Goal: Task Accomplishment & Management: Manage account settings

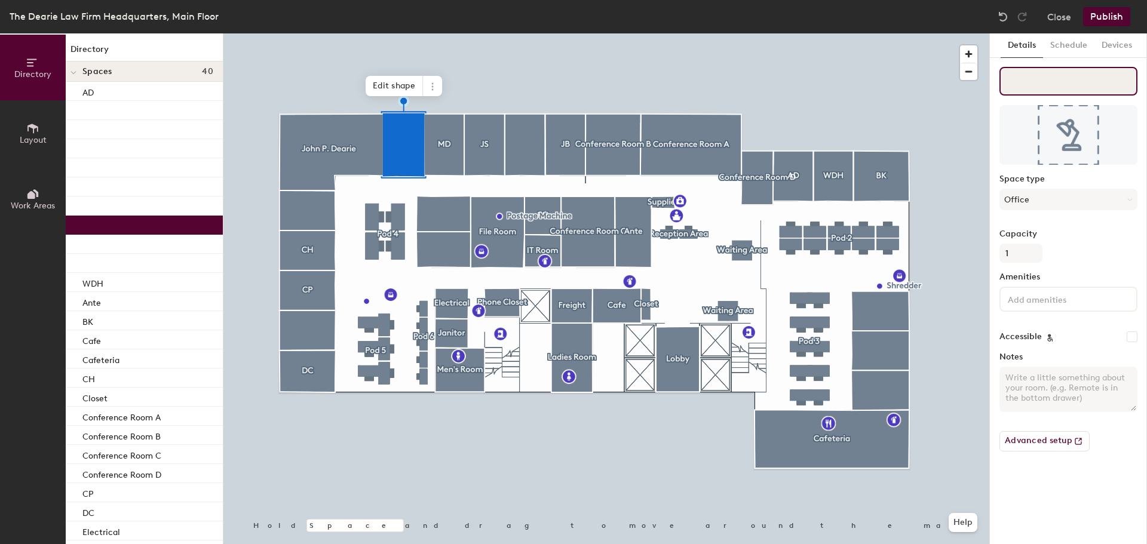
click at [1038, 87] on input at bounding box center [1069, 81] width 138 height 29
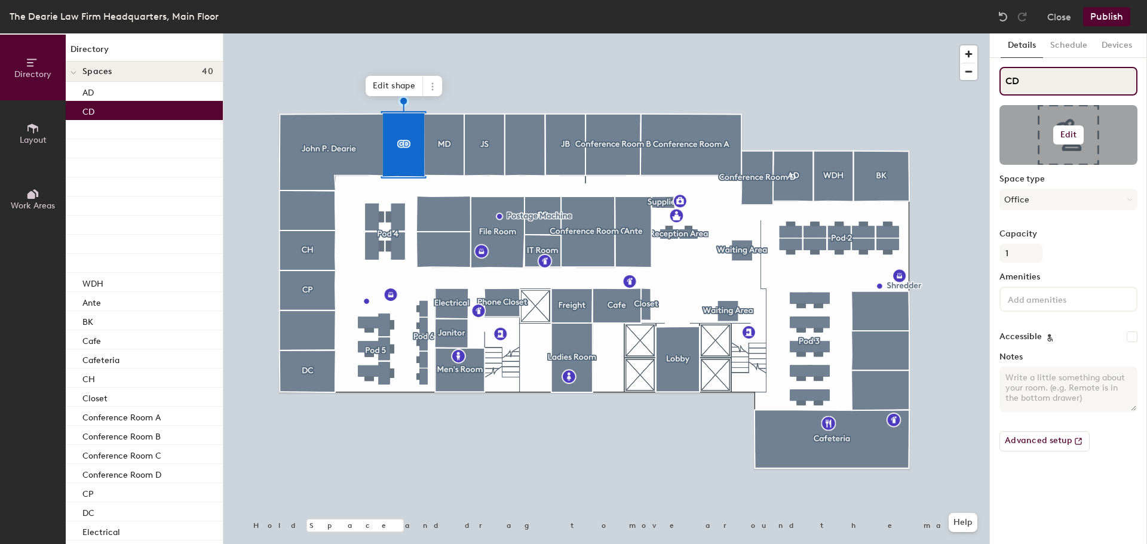
type input "CD"
click at [1069, 138] on h6 "Edit" at bounding box center [1069, 135] width 17 height 10
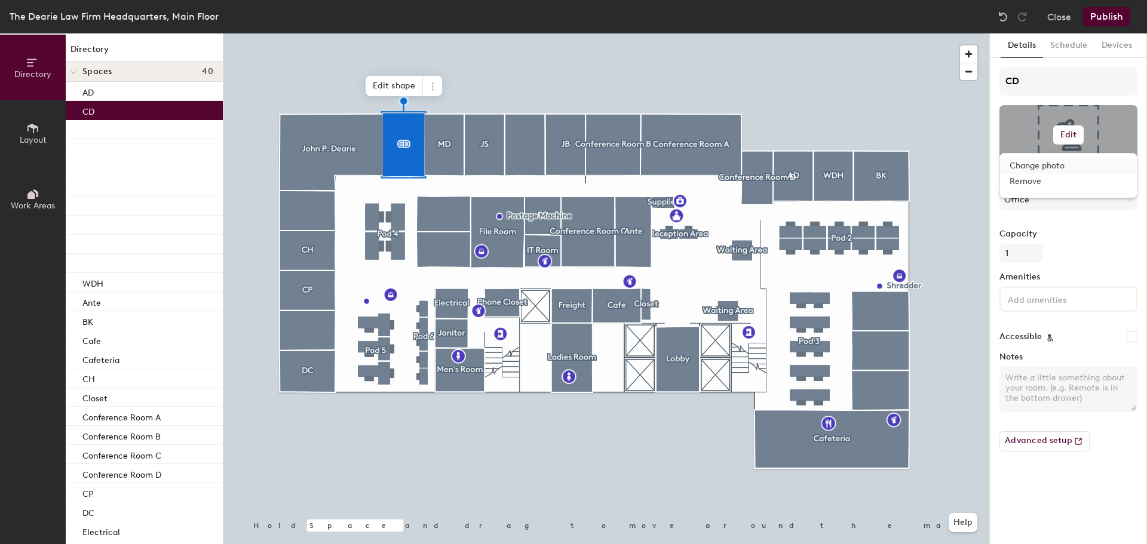
click at [1050, 164] on input "file" at bounding box center [1078, 170] width 137 height 18
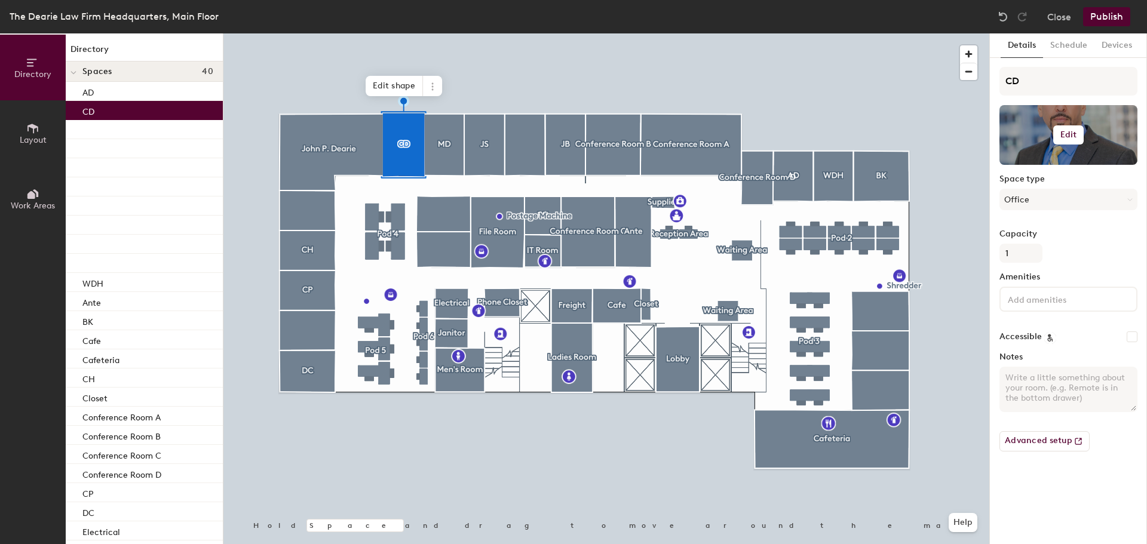
click at [1070, 133] on h6 "Edit" at bounding box center [1069, 135] width 17 height 10
click at [1036, 182] on span "Remove" at bounding box center [1069, 181] width 118 height 11
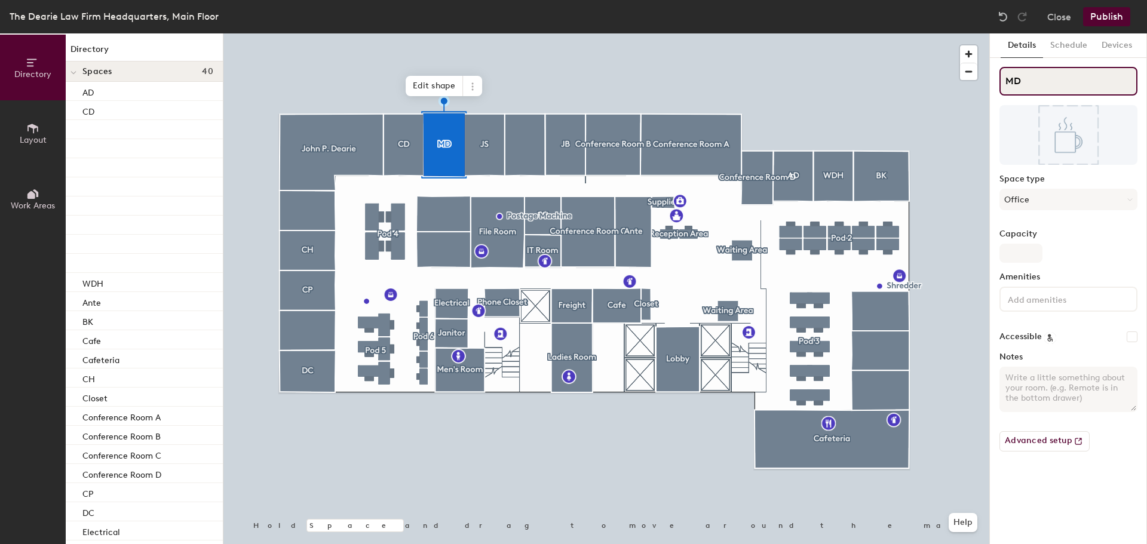
click at [1029, 86] on input "MD" at bounding box center [1069, 81] width 138 height 29
click at [1027, 71] on input "M" at bounding box center [1069, 81] width 138 height 29
drag, startPoint x: 1018, startPoint y: 79, endPoint x: 1002, endPoint y: 75, distance: 16.3
click at [1003, 75] on input "M" at bounding box center [1069, 81] width 138 height 29
click at [1005, 79] on input "M" at bounding box center [1069, 81] width 138 height 29
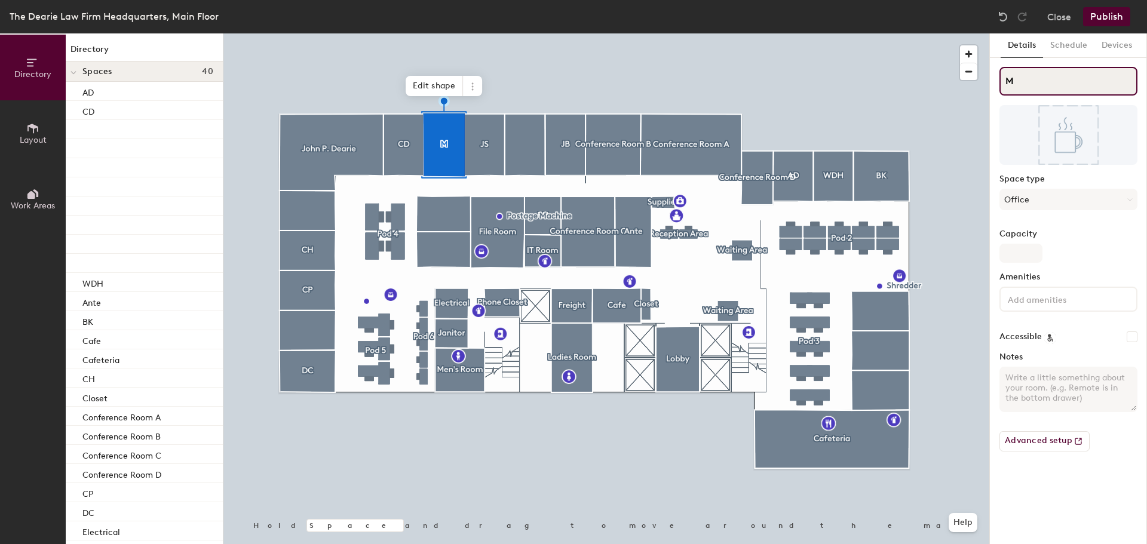
click at [1018, 86] on input "M" at bounding box center [1069, 81] width 138 height 29
type input "M"
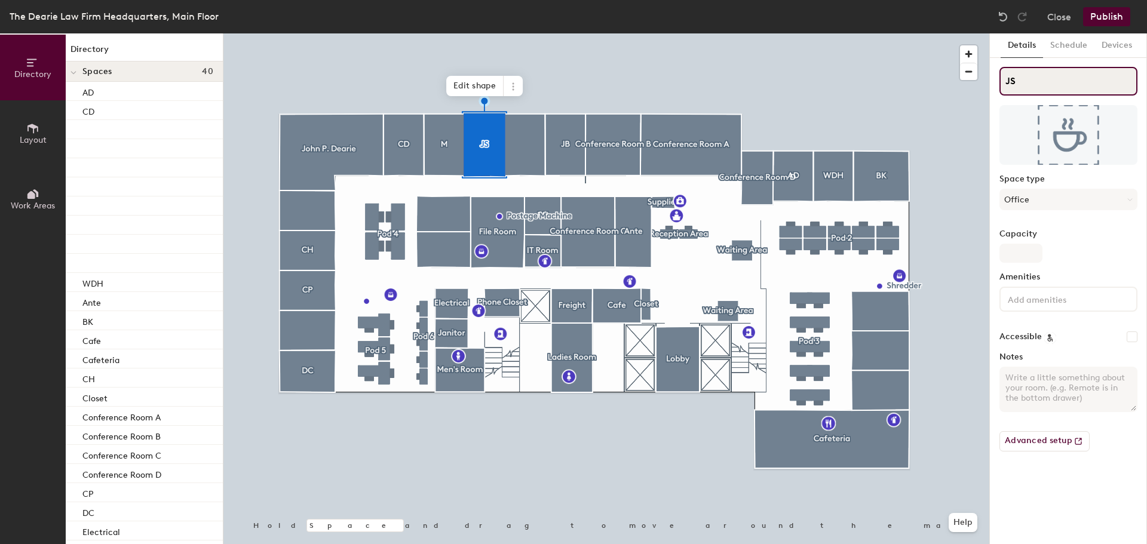
click at [1024, 86] on input "JS" at bounding box center [1069, 81] width 138 height 29
type input "JB"
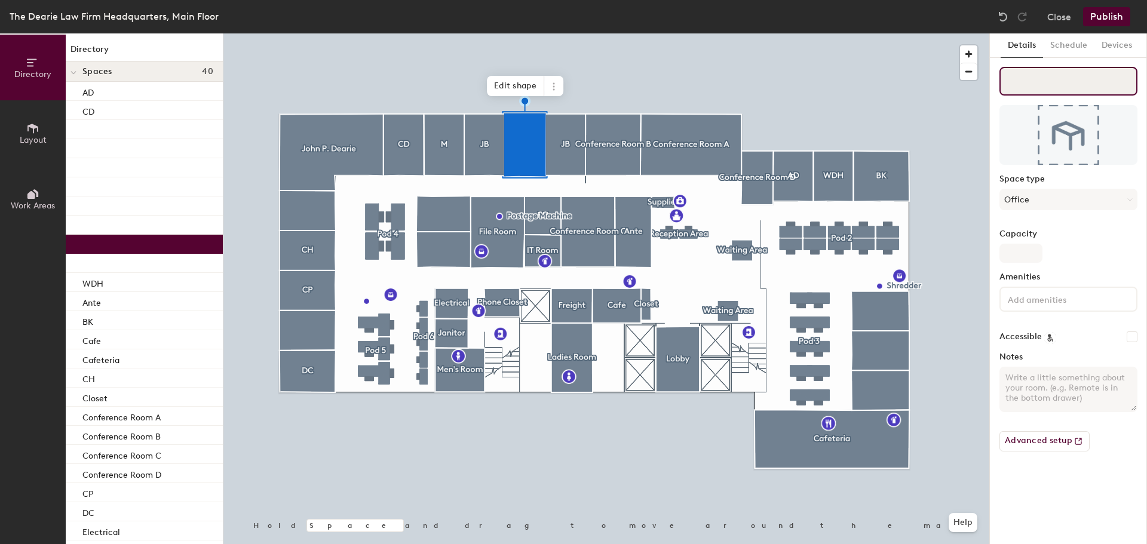
click at [1035, 84] on input at bounding box center [1069, 81] width 138 height 29
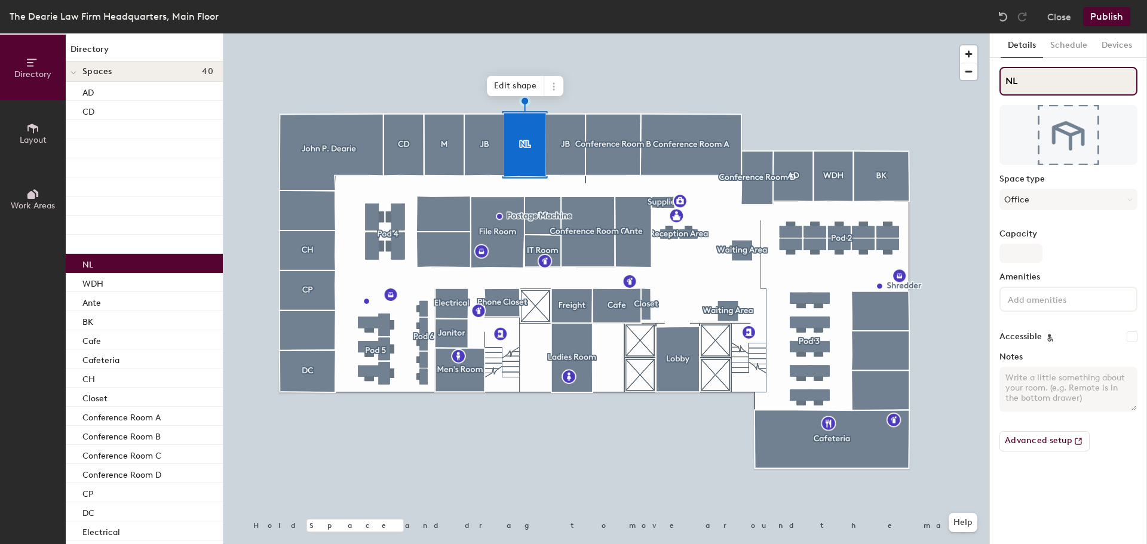
type input "NL"
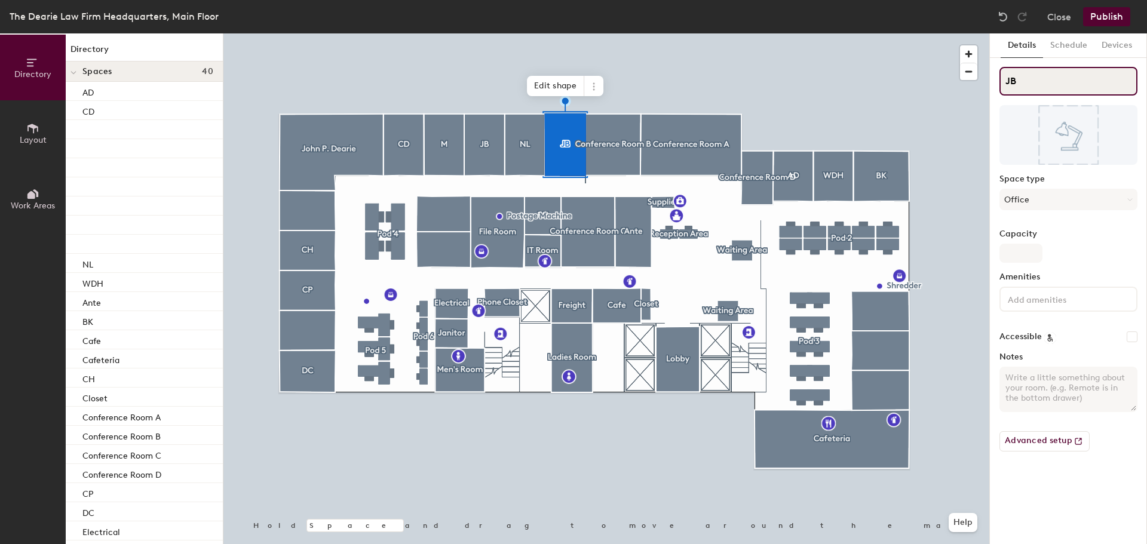
click at [1028, 82] on input "JB" at bounding box center [1069, 81] width 138 height 29
click at [1011, 83] on input "J" at bounding box center [1069, 81] width 138 height 29
type input "GW"
click at [445, 33] on div at bounding box center [607, 33] width 766 height 0
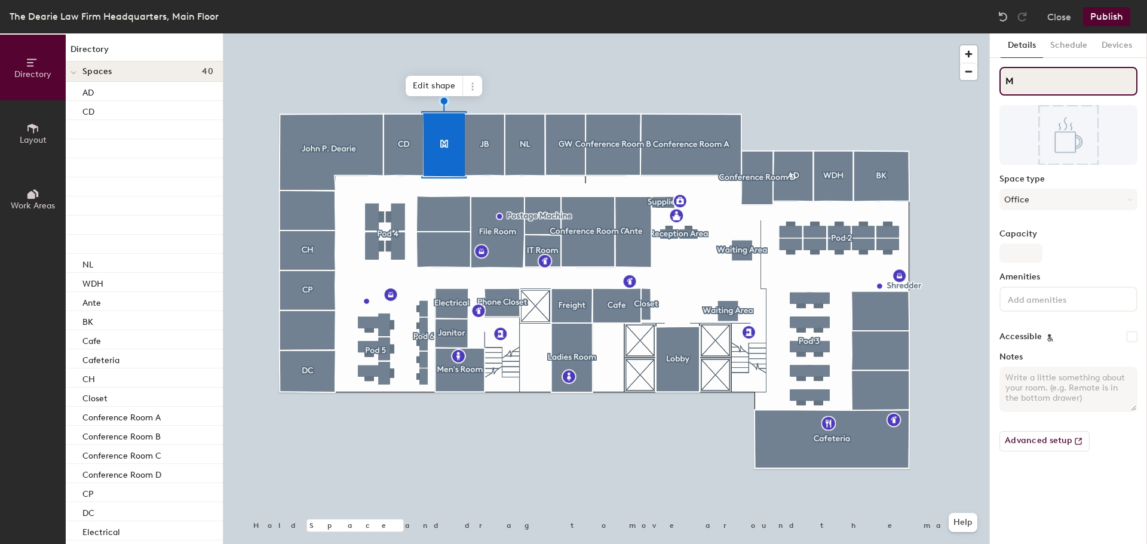
drag, startPoint x: 1018, startPoint y: 80, endPoint x: 997, endPoint y: 82, distance: 21.1
click at [997, 82] on div "Details Schedule Devices M Space type Office Capacity Amenities Accessible Note…" at bounding box center [1068, 288] width 157 height 511
type input "NS"
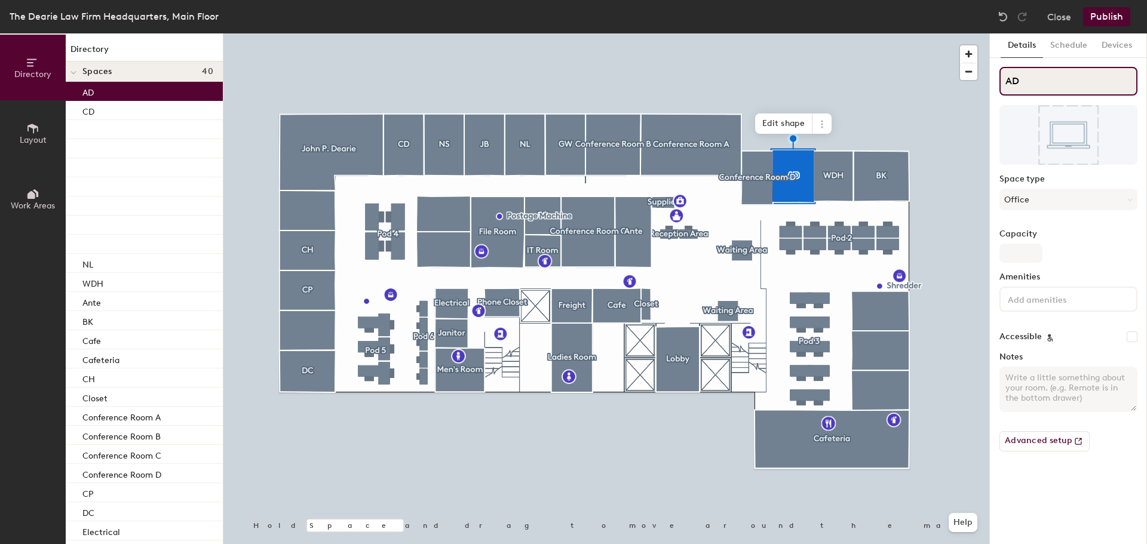
click at [1030, 85] on input "AD" at bounding box center [1069, 81] width 138 height 29
type input "AP"
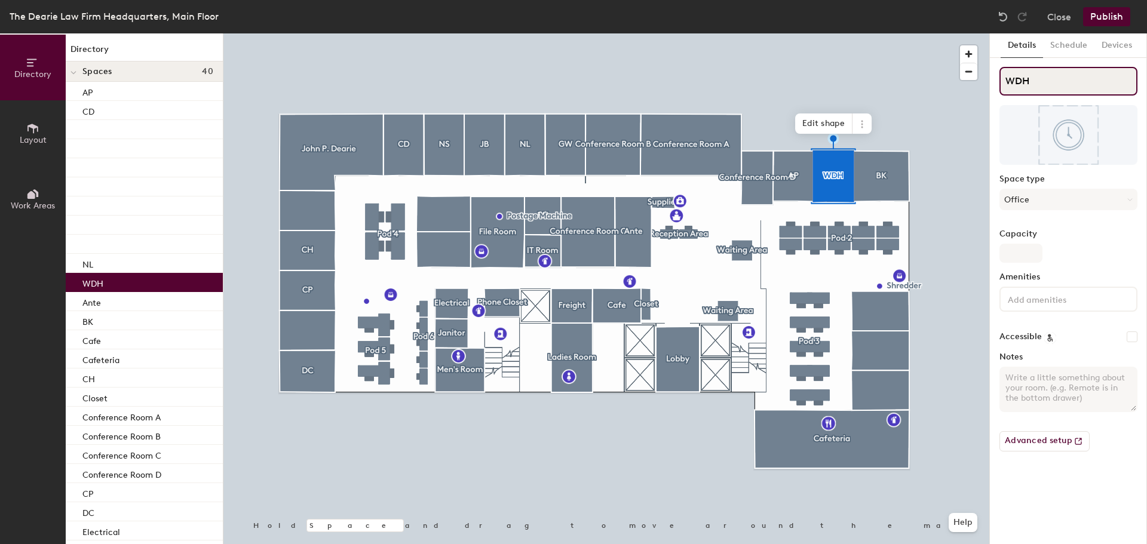
click at [1045, 82] on input "WDH" at bounding box center [1069, 81] width 138 height 29
type input "W"
type input "[PERSON_NAME]"
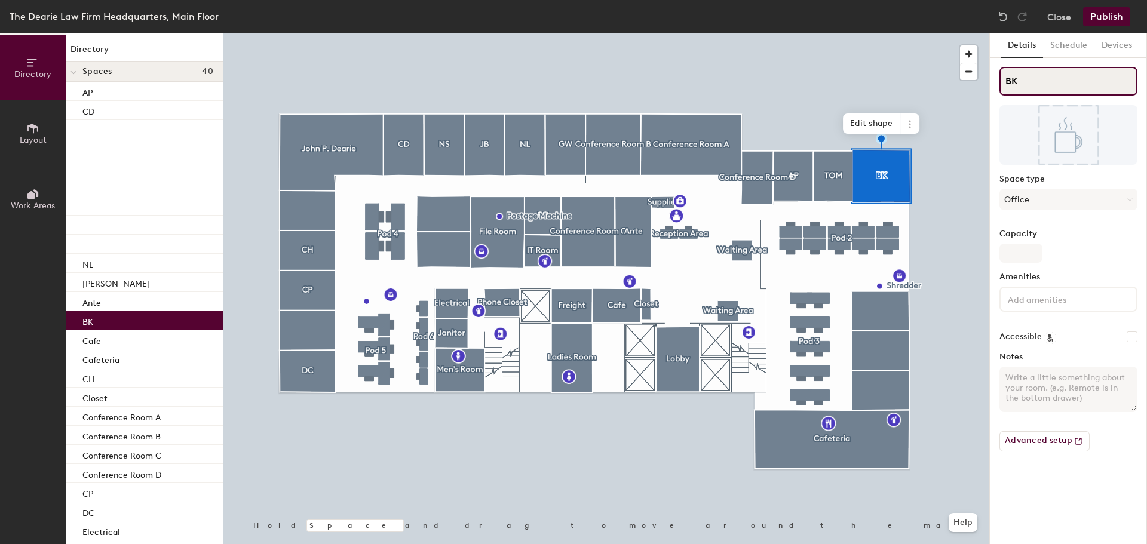
drag, startPoint x: 1024, startPoint y: 85, endPoint x: 990, endPoint y: 77, distance: 34.9
click at [991, 77] on div "Details Schedule Devices BK Space type Office Capacity Amenities Accessible Not…" at bounding box center [1068, 288] width 157 height 511
type input "B"
drag, startPoint x: 1012, startPoint y: 82, endPoint x: 1004, endPoint y: 80, distance: 8.0
click at [1004, 80] on input "B" at bounding box center [1069, 81] width 138 height 29
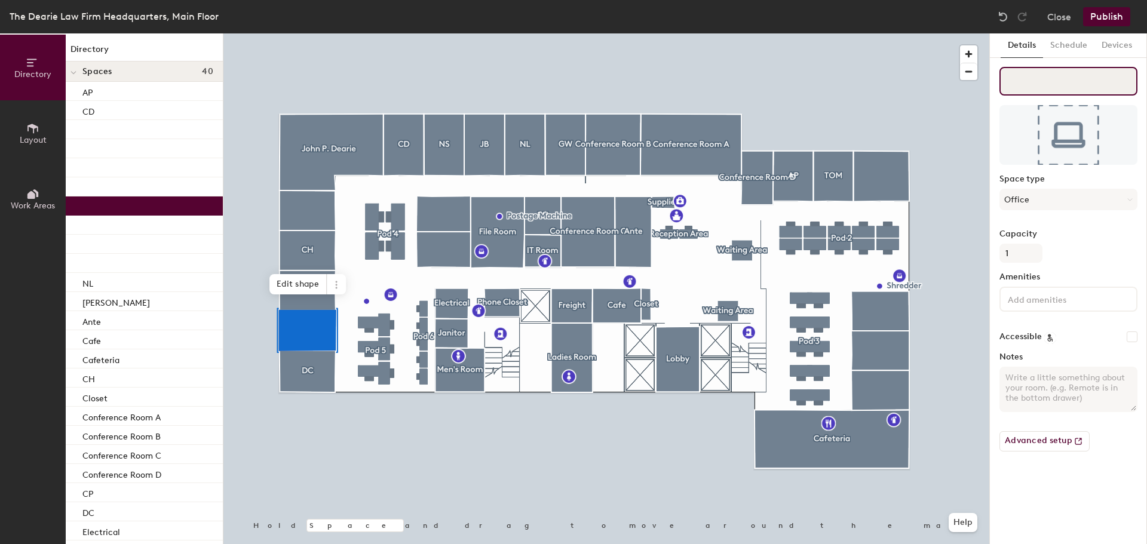
click at [1039, 81] on input at bounding box center [1069, 81] width 138 height 29
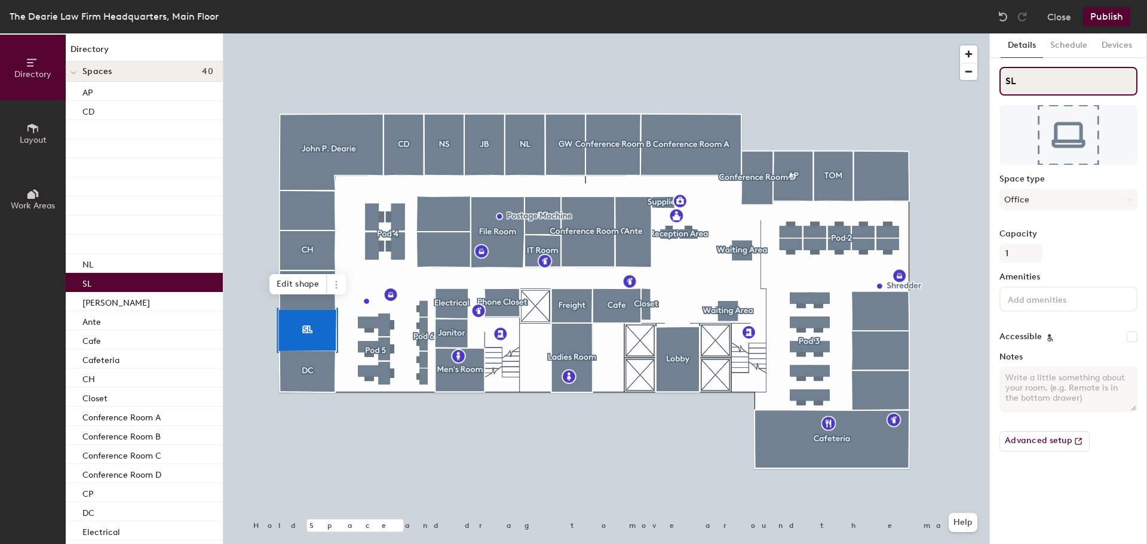
type input "SL"
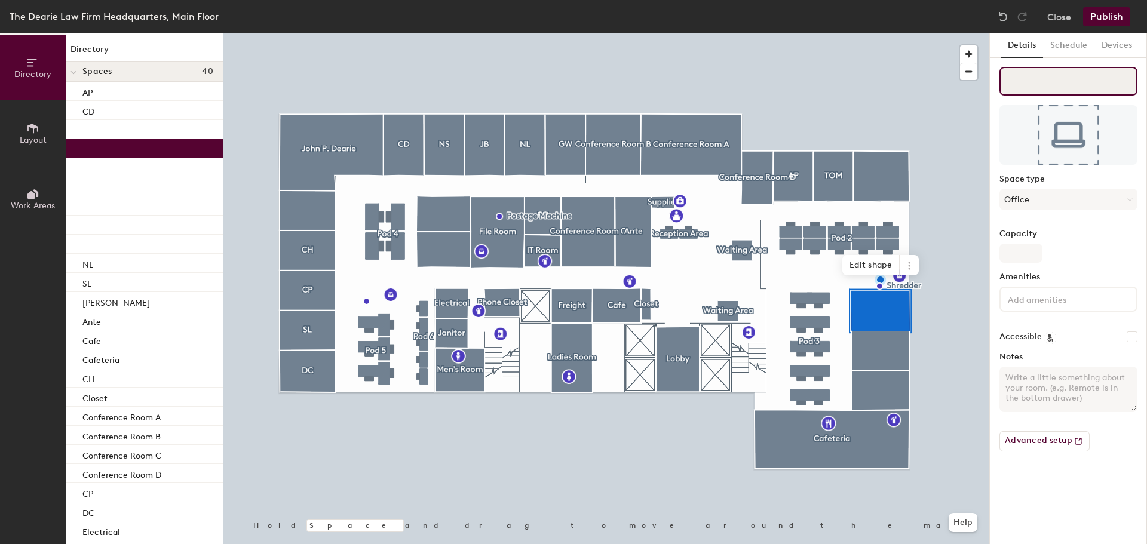
click at [1030, 83] on input at bounding box center [1069, 81] width 138 height 29
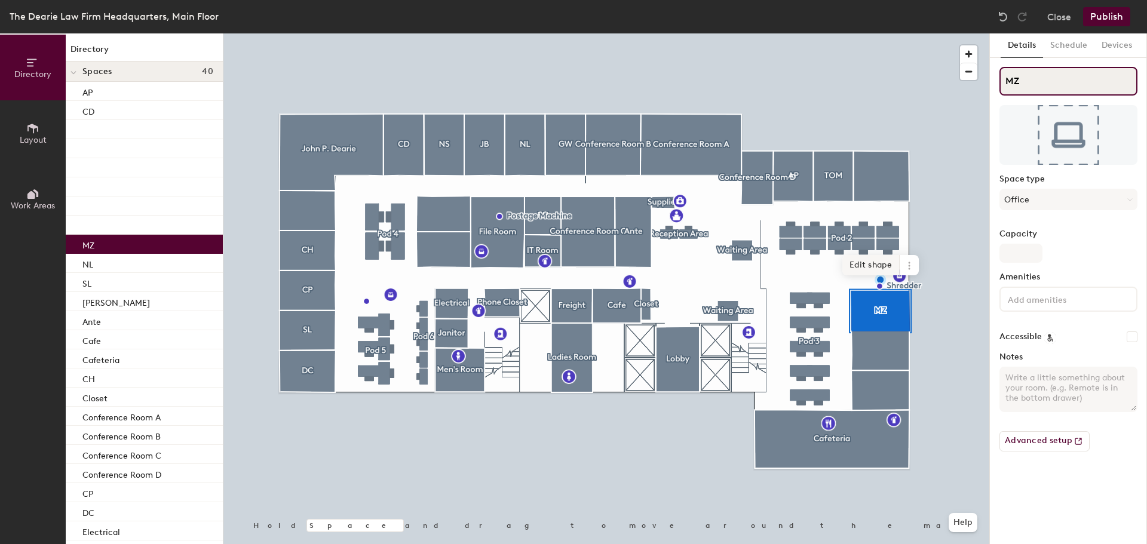
type input "MZ"
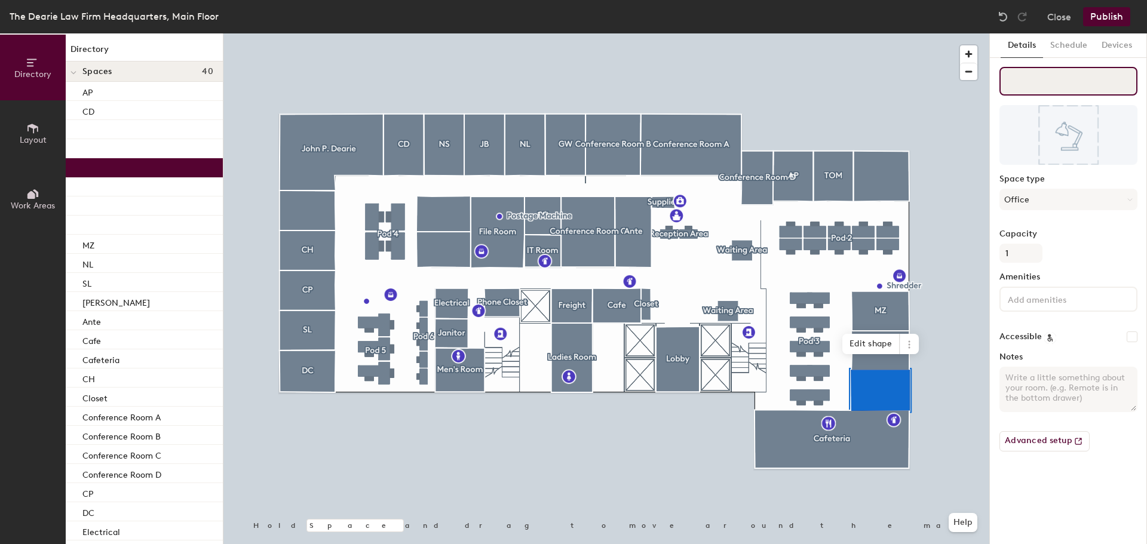
click at [1043, 84] on input at bounding box center [1069, 81] width 138 height 29
click at [1048, 79] on input at bounding box center [1069, 81] width 138 height 29
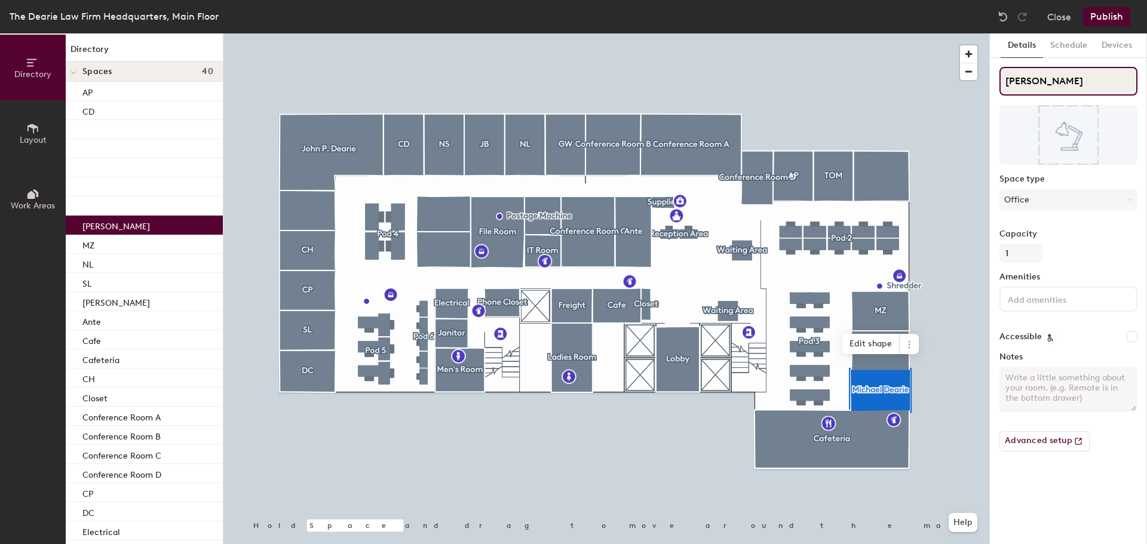
type input "[PERSON_NAME]"
click at [1064, 228] on div "Michael Dearie Space type Office Capacity 1 Amenities Accessible Notes Advanced…" at bounding box center [1069, 264] width 138 height 394
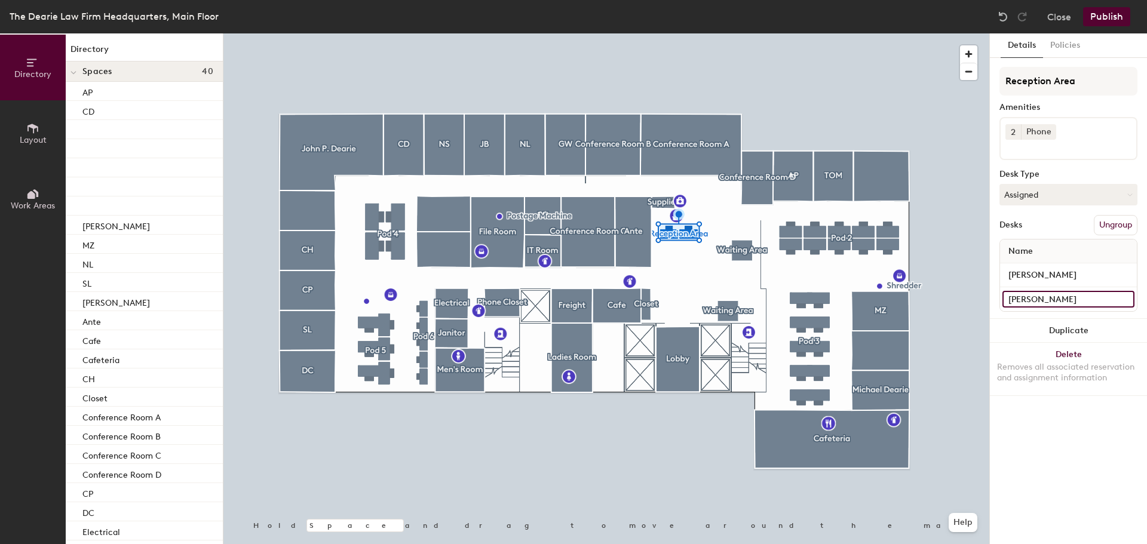
click at [1061, 298] on input "Sonia Lopez" at bounding box center [1069, 299] width 132 height 17
type input "[PERSON_NAME]"
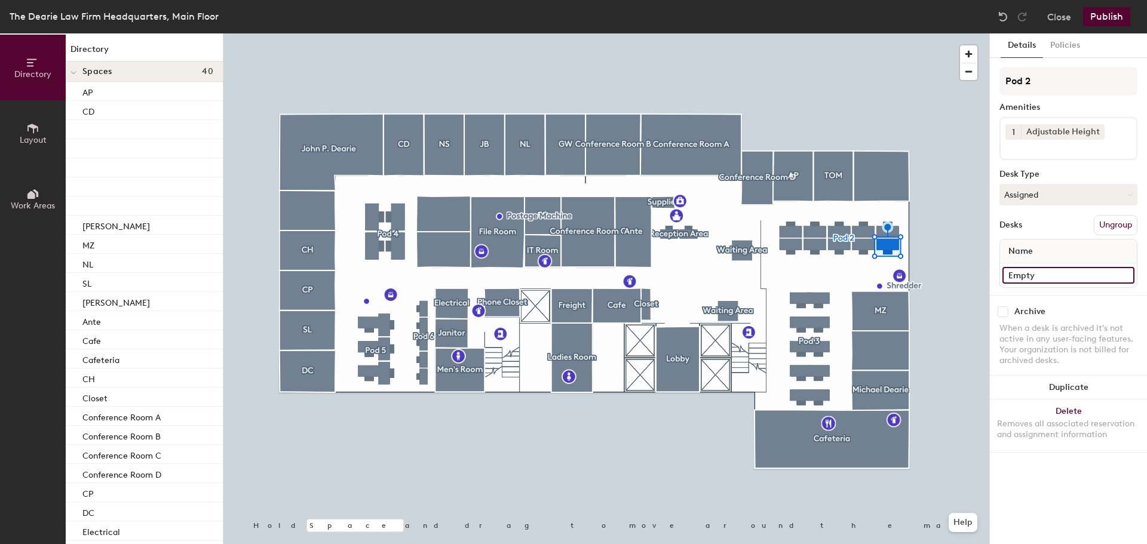
click at [1056, 273] on input "Empty" at bounding box center [1069, 275] width 132 height 17
click at [1067, 274] on input "Raymond" at bounding box center [1069, 275] width 132 height 17
click at [1057, 272] on input "Raymond" at bounding box center [1069, 275] width 132 height 17
click at [1039, 278] on input "Raymond" at bounding box center [1069, 275] width 132 height 17
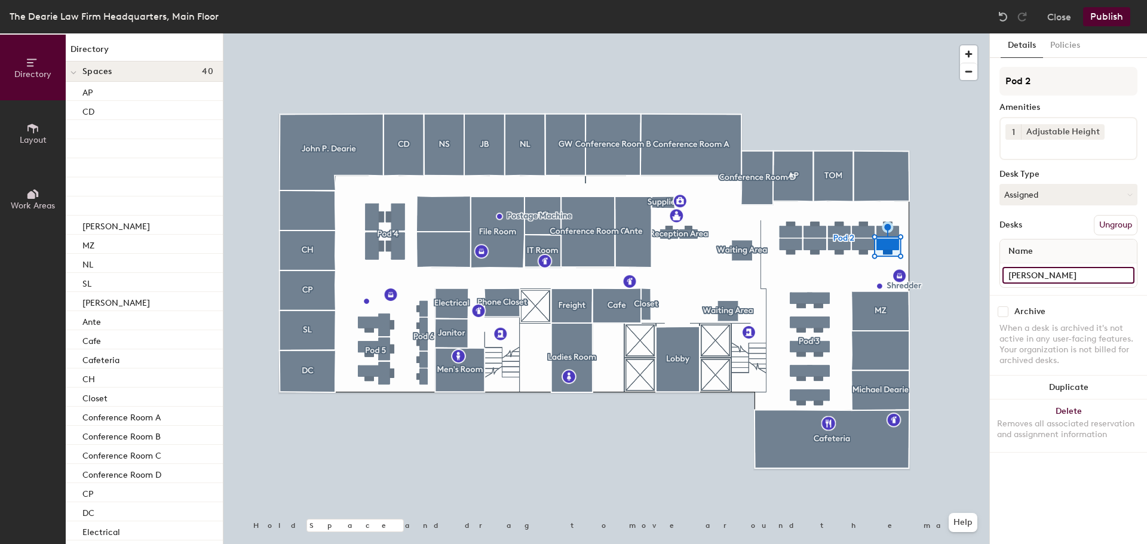
click at [1071, 281] on input "Raymond" at bounding box center [1069, 275] width 132 height 17
click at [1066, 275] on input "Raymond" at bounding box center [1069, 275] width 132 height 17
type input "[PERSON_NAME]"
click at [1083, 280] on input "Jacqueline Flores" at bounding box center [1069, 275] width 132 height 17
type input "[PERSON_NAME]"
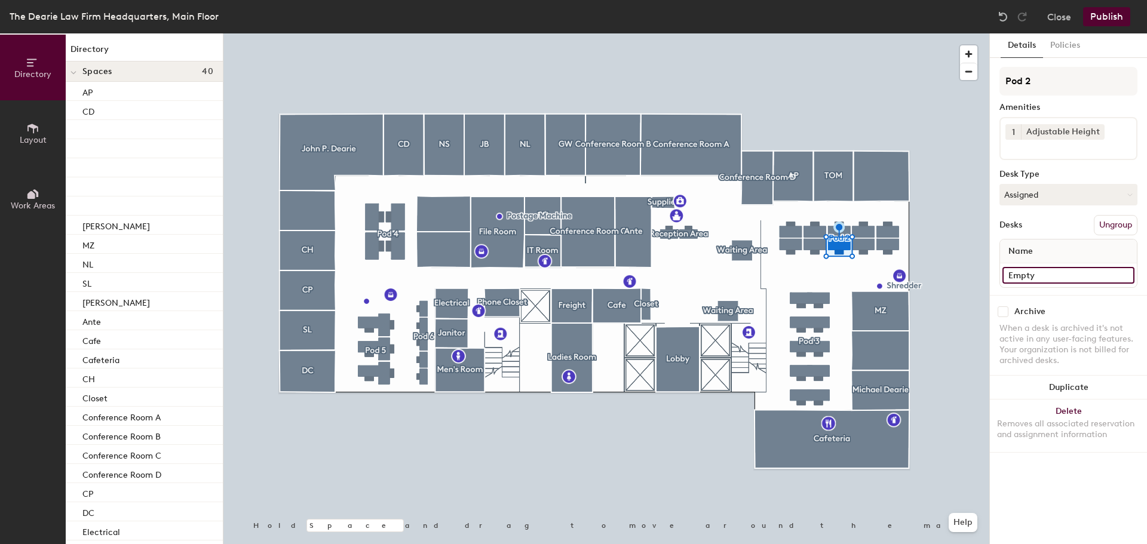
click at [1043, 276] on input "Empty" at bounding box center [1069, 275] width 132 height 17
type input "[PERSON_NAME]"
click at [1082, 274] on input "Ashley Granados" at bounding box center [1069, 275] width 132 height 17
click at [1043, 280] on input "Empty" at bounding box center [1069, 275] width 132 height 17
type input "[PERSON_NAME]"
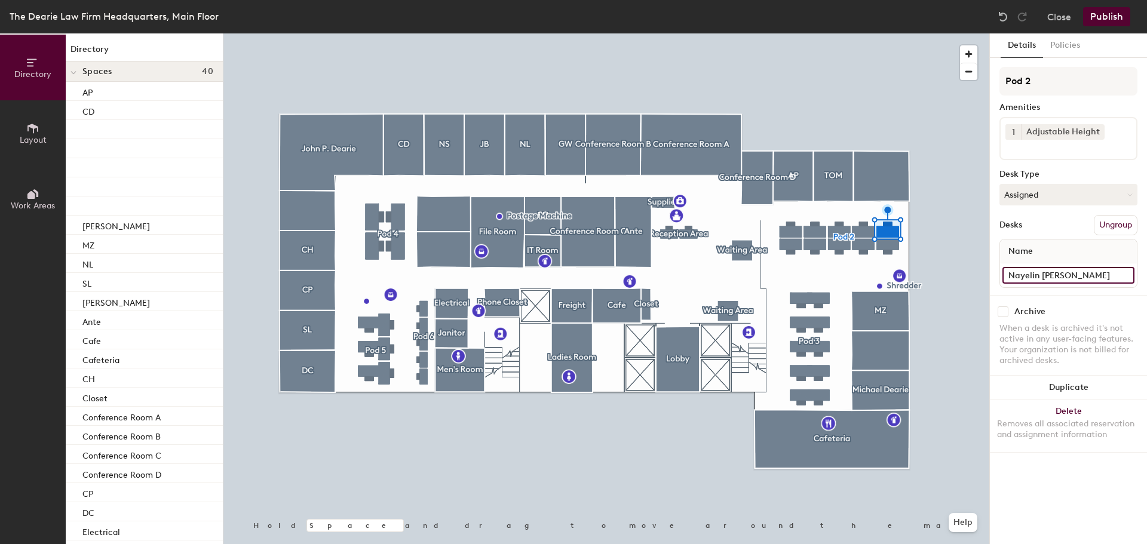
click at [1083, 272] on input "Nayelin Lantigua" at bounding box center [1069, 275] width 132 height 17
click at [1051, 277] on input "Louis" at bounding box center [1069, 275] width 132 height 17
click at [1051, 275] on input "Louis" at bounding box center [1069, 275] width 132 height 17
click at [1051, 272] on input "Louis" at bounding box center [1069, 275] width 132 height 17
type input "[PERSON_NAME]"
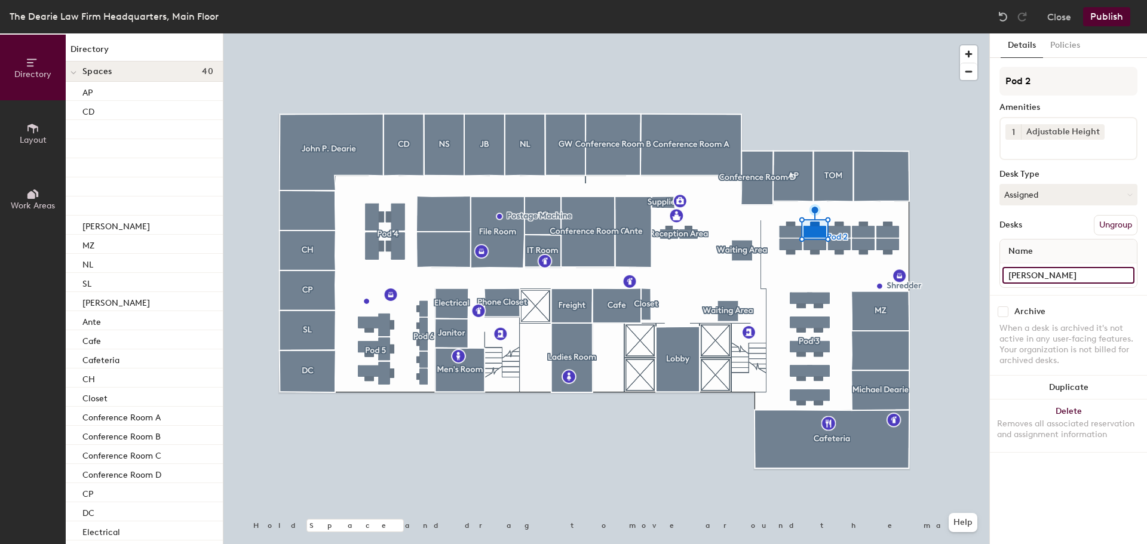
click at [1127, 277] on input "Leslie Owusu-Ansah" at bounding box center [1069, 275] width 132 height 17
drag, startPoint x: 1103, startPoint y: 278, endPoint x: 1110, endPoint y: 278, distance: 6.6
click at [1104, 278] on input "Crystal Reyes" at bounding box center [1069, 275] width 132 height 17
type input "[PERSON_NAME]"
click at [1080, 281] on input "Jennifer Marte" at bounding box center [1069, 275] width 132 height 17
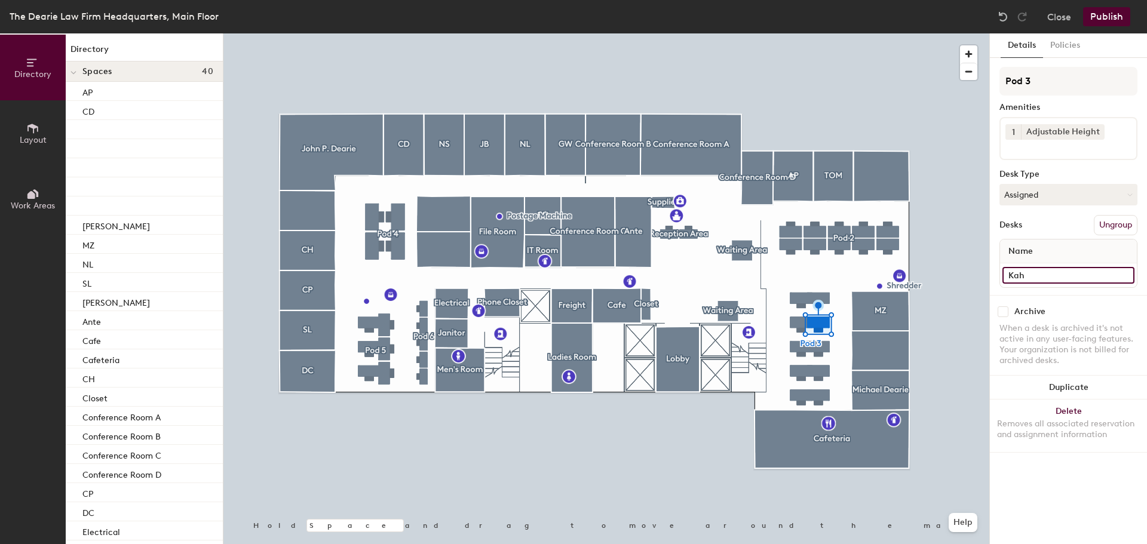
type input "Kahl"
type input "[PERSON_NAME]"
click at [1043, 274] on input "Desk" at bounding box center [1069, 275] width 132 height 17
click at [1047, 283] on input "Empty" at bounding box center [1069, 275] width 132 height 17
type input "[PERSON_NAME]"
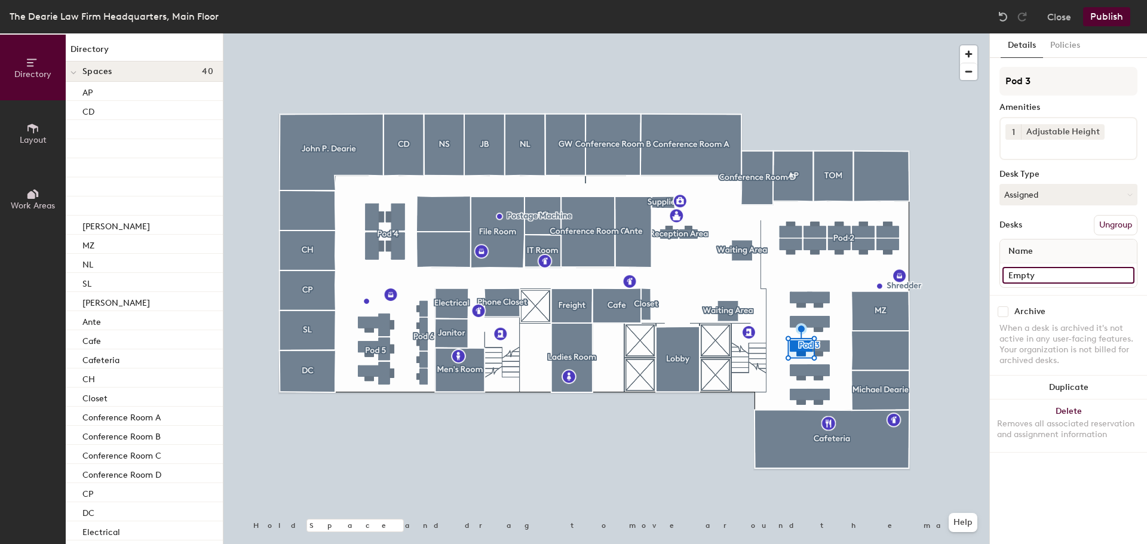
click at [1041, 275] on input "Empty" at bounding box center [1069, 275] width 132 height 17
type input "[PERSON_NAME]"
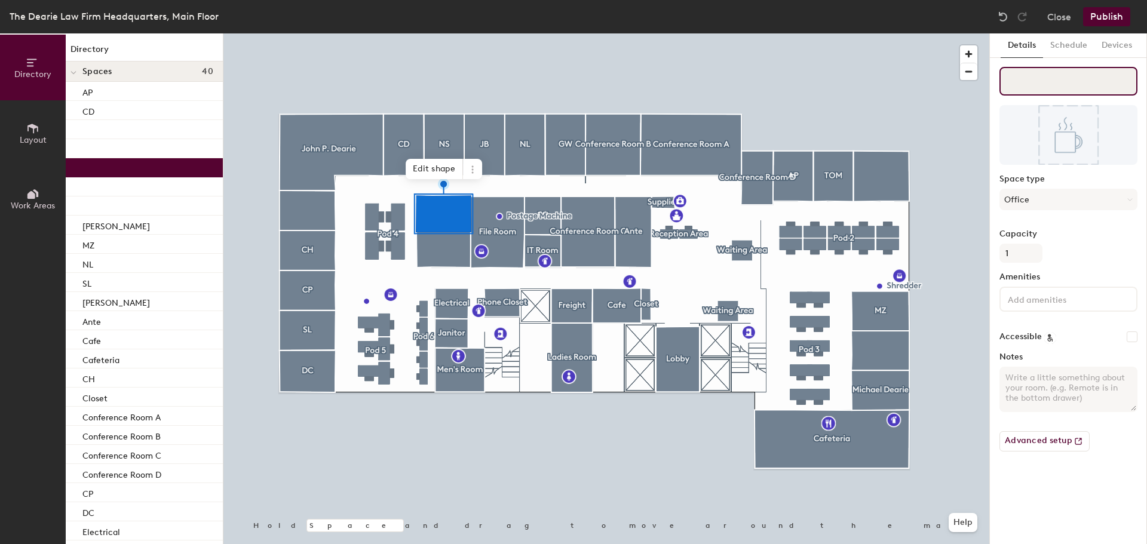
click at [1028, 86] on input at bounding box center [1069, 81] width 138 height 29
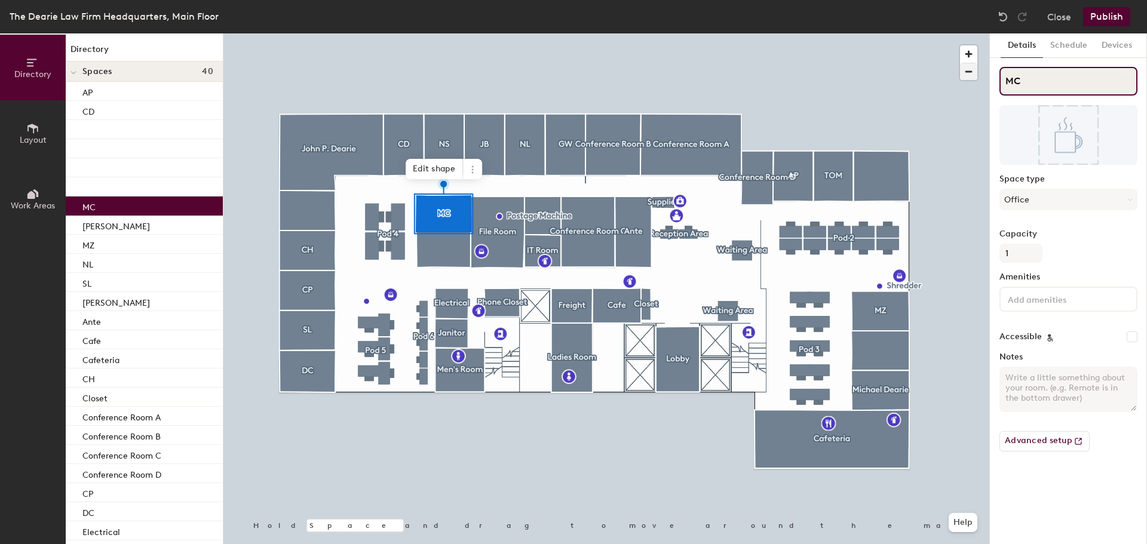
type input "MC"
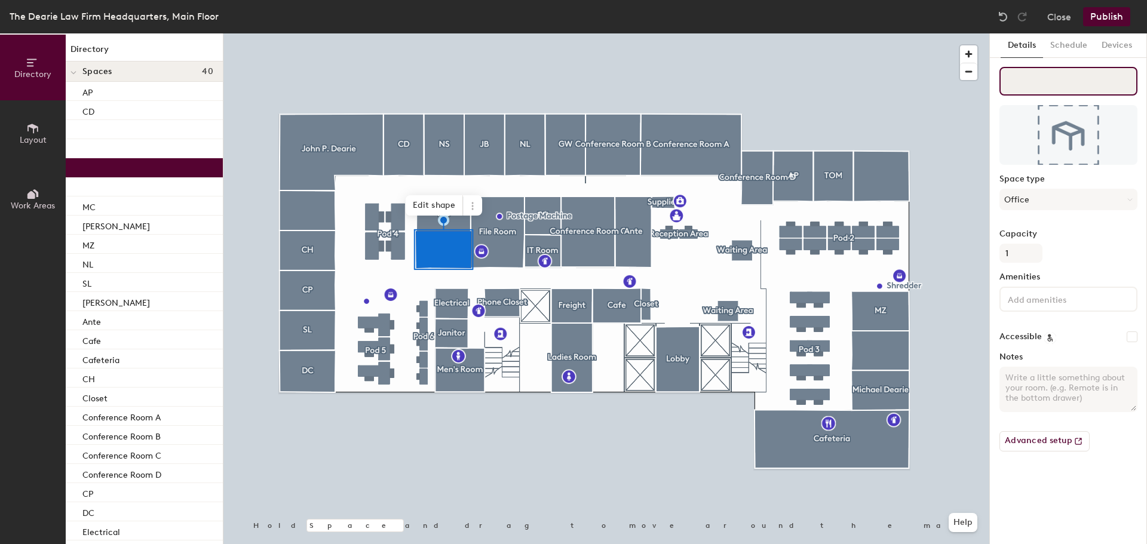
click at [1053, 87] on input at bounding box center [1069, 81] width 138 height 29
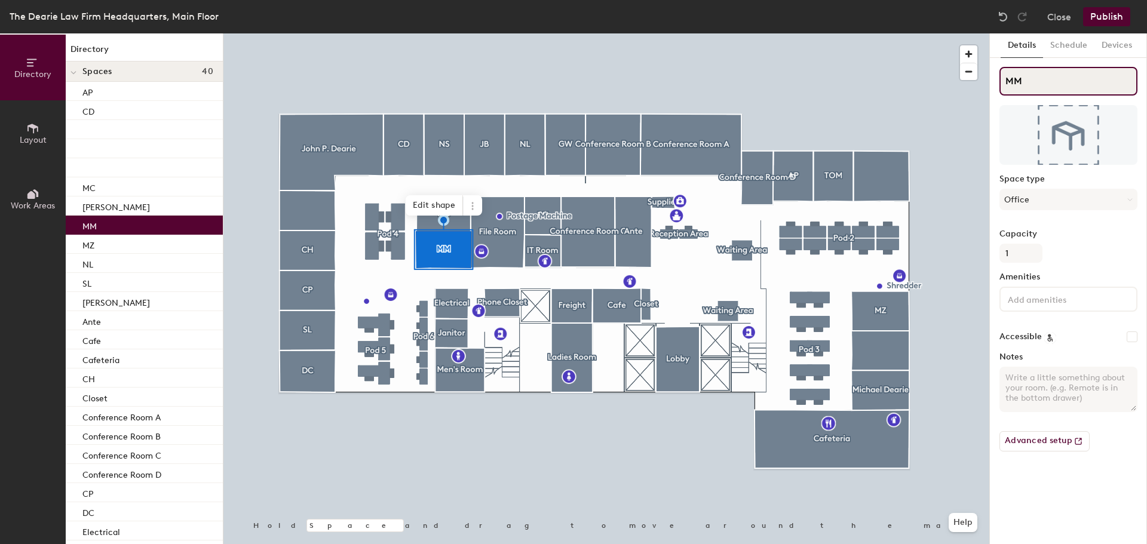
type input "MM"
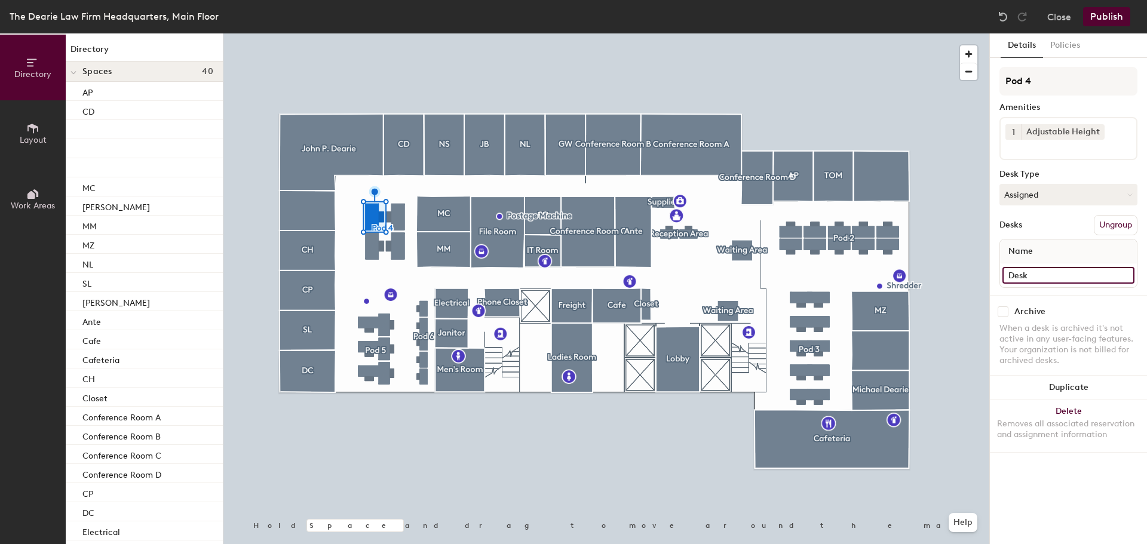
click at [1047, 275] on input "Desk" at bounding box center [1069, 275] width 132 height 17
type input "[PERSON_NAME]"
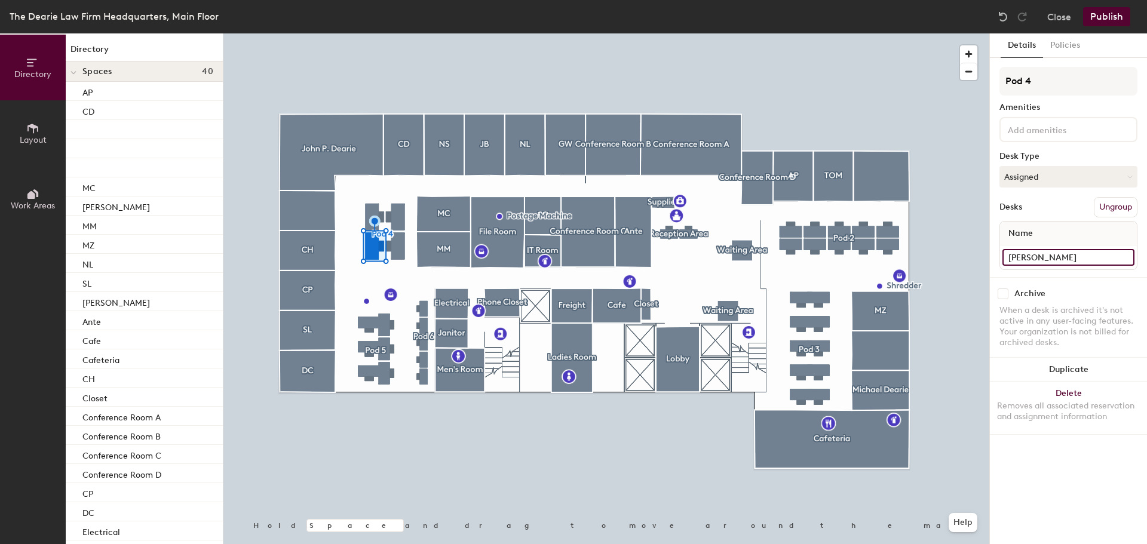
click at [1049, 257] on input "Susan Lu" at bounding box center [1069, 257] width 132 height 17
type input "[PERSON_NAME]"
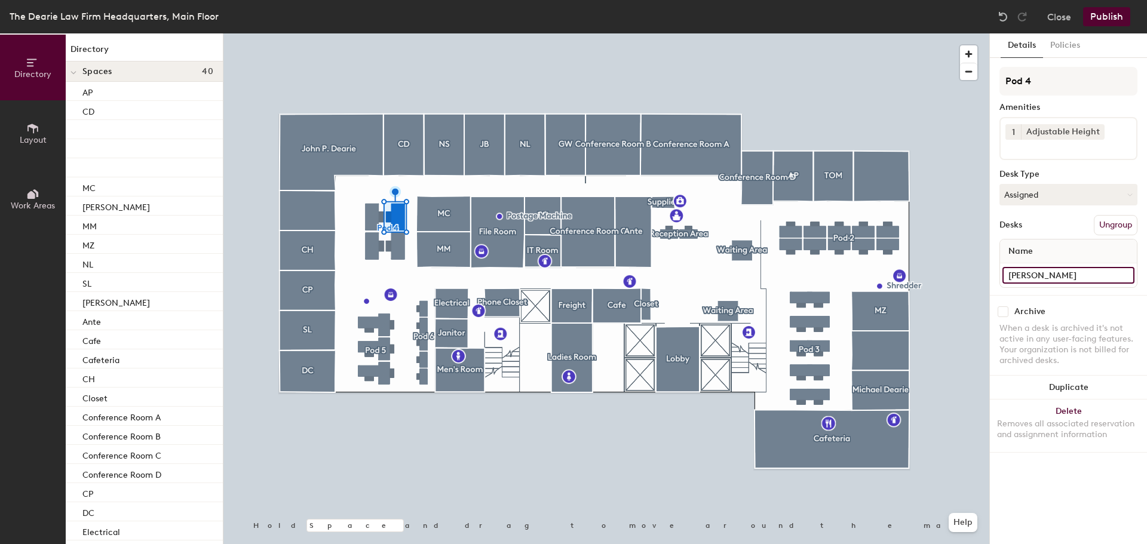
click at [1049, 281] on input "[PERSON_NAME]" at bounding box center [1069, 275] width 132 height 17
type input "Anne Leddy"
click at [1087, 280] on input "[PERSON_NAME]" at bounding box center [1069, 275] width 132 height 17
type input "[PERSON_NAME]"
click at [1083, 271] on input "[PERSON_NAME]" at bounding box center [1069, 275] width 132 height 17
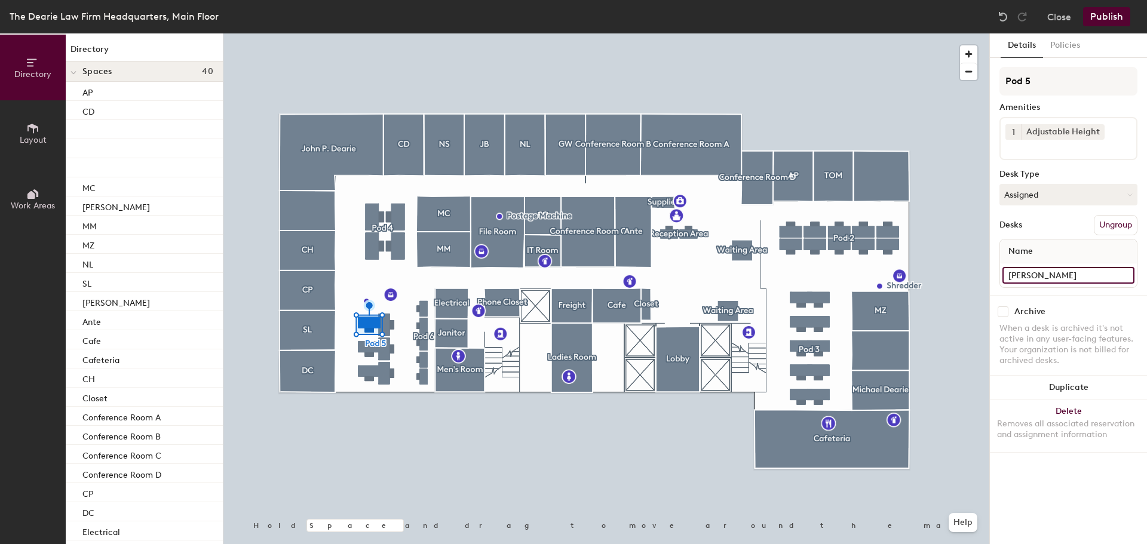
type input "Elaine Gavalo"
click at [1088, 276] on input "Sana Rehman" at bounding box center [1069, 275] width 132 height 17
type input "[PERSON_NAME]"
click at [1065, 280] on input "[PERSON_NAME]" at bounding box center [1069, 275] width 132 height 17
type input "[PERSON_NAME]"
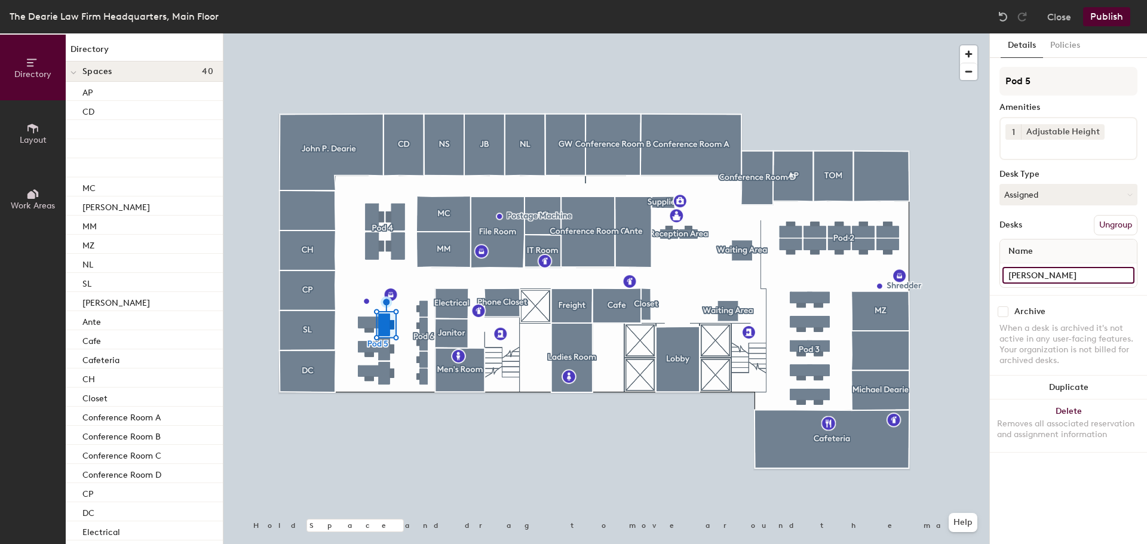
click at [1101, 280] on input "Carolina Reyes Paula" at bounding box center [1069, 275] width 132 height 17
type input "[PERSON_NAME]"
click at [1080, 284] on div "Luis De La Rosa" at bounding box center [1068, 276] width 137 height 24
click at [1080, 279] on input "Luis De La Rosa" at bounding box center [1069, 275] width 132 height 17
type input "[PERSON_NAME]"
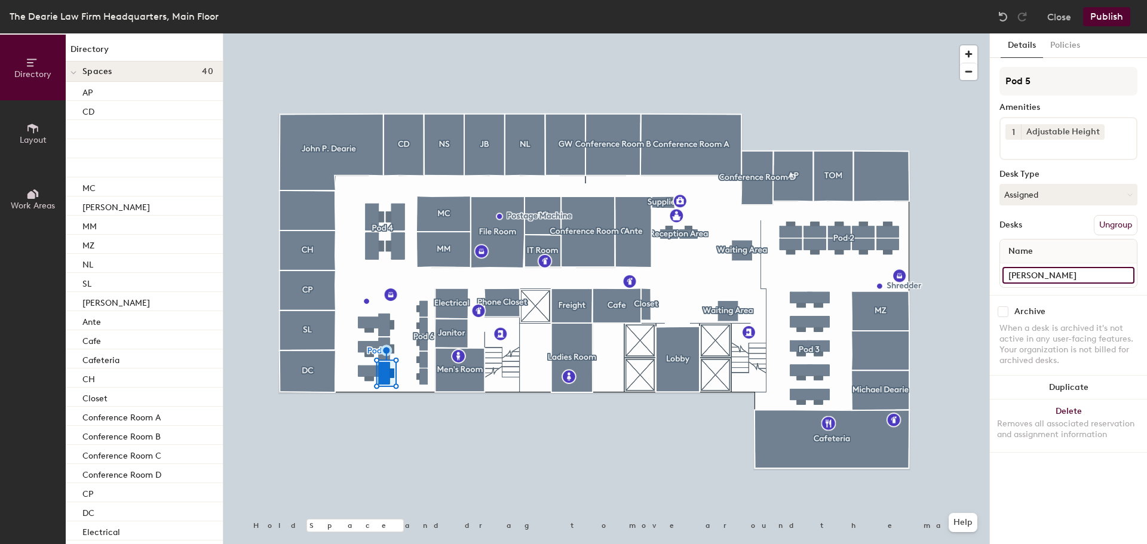
click at [1083, 275] on input "Jennifer Cabrera" at bounding box center [1069, 275] width 132 height 17
type input "[PERSON_NAME]"
click at [1097, 277] on input "Zulaima Zubair" at bounding box center [1069, 275] width 132 height 17
type input "[PERSON_NAME]"
click at [1073, 276] on input "Debra Affia" at bounding box center [1069, 275] width 132 height 17
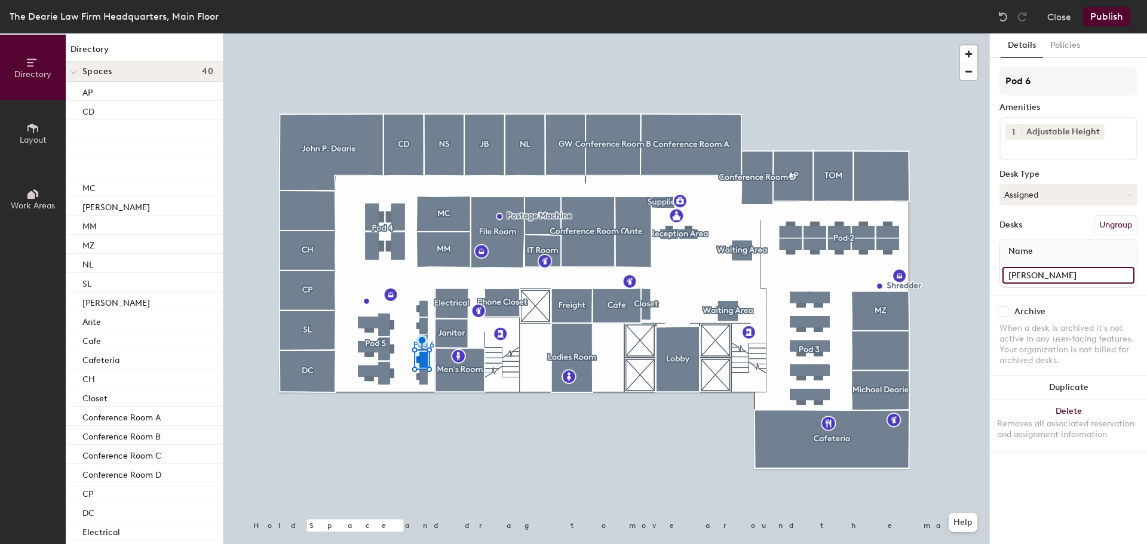
type input "[PERSON_NAME]"
click at [1049, 271] on input "Desk" at bounding box center [1069, 275] width 132 height 17
type input "[PERSON_NAME]"
click at [1069, 277] on input "Aja Ward" at bounding box center [1069, 275] width 132 height 17
type input "[PERSON_NAME]"
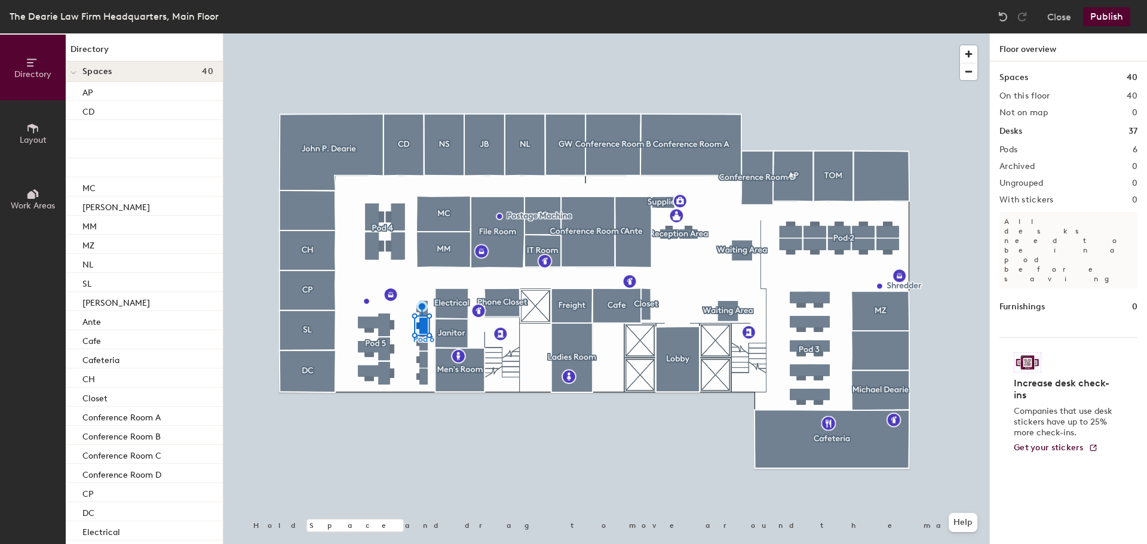
click at [423, 33] on div at bounding box center [607, 33] width 766 height 0
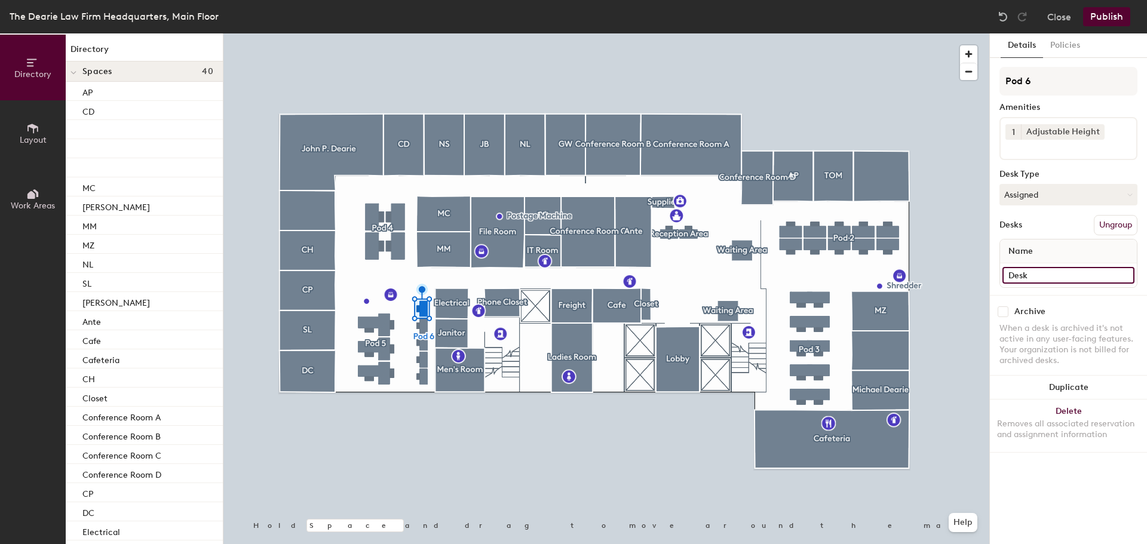
click at [1048, 281] on input "Desk" at bounding box center [1069, 275] width 132 height 17
type input "[PERSON_NAME]"
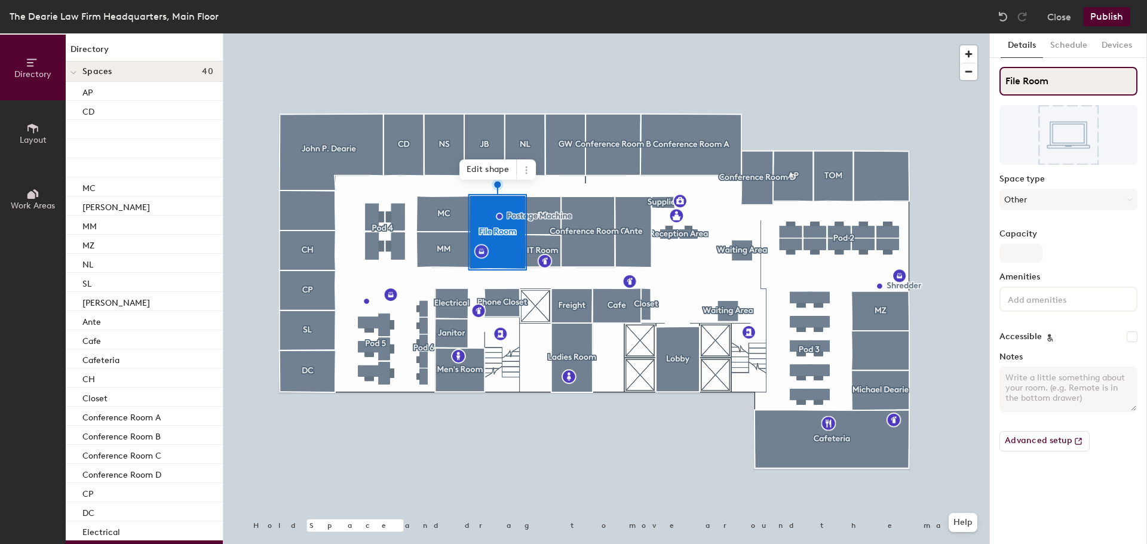
click at [1063, 80] on input "File Room" at bounding box center [1069, 81] width 138 height 29
click at [1049, 393] on textarea "Notes" at bounding box center [1069, 389] width 138 height 45
type textarea "R"
click at [1076, 90] on input "File Room" at bounding box center [1069, 81] width 138 height 29
type input "File Room / RG"
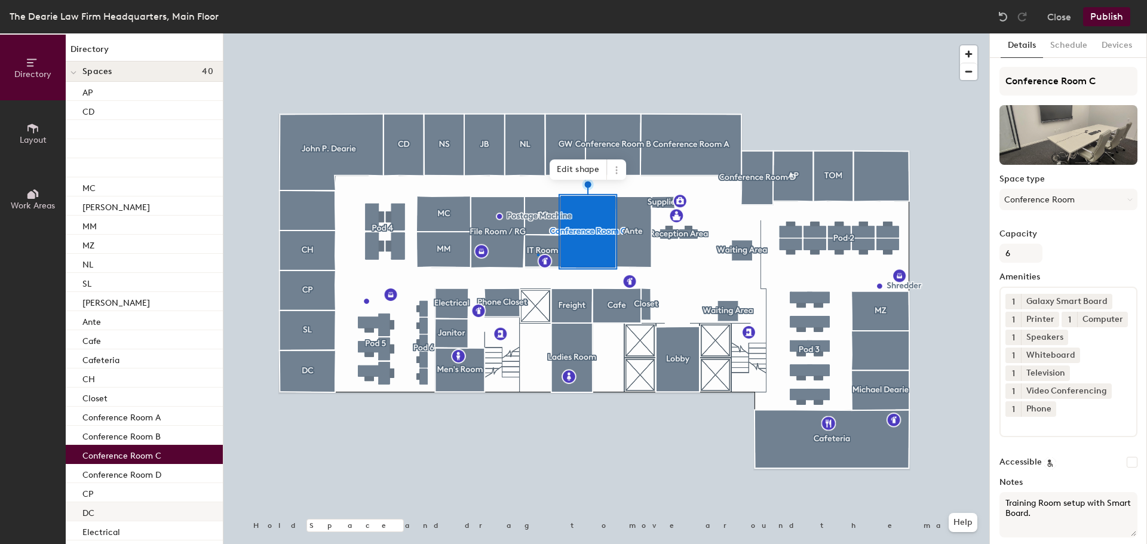
click at [537, 33] on div at bounding box center [607, 33] width 766 height 0
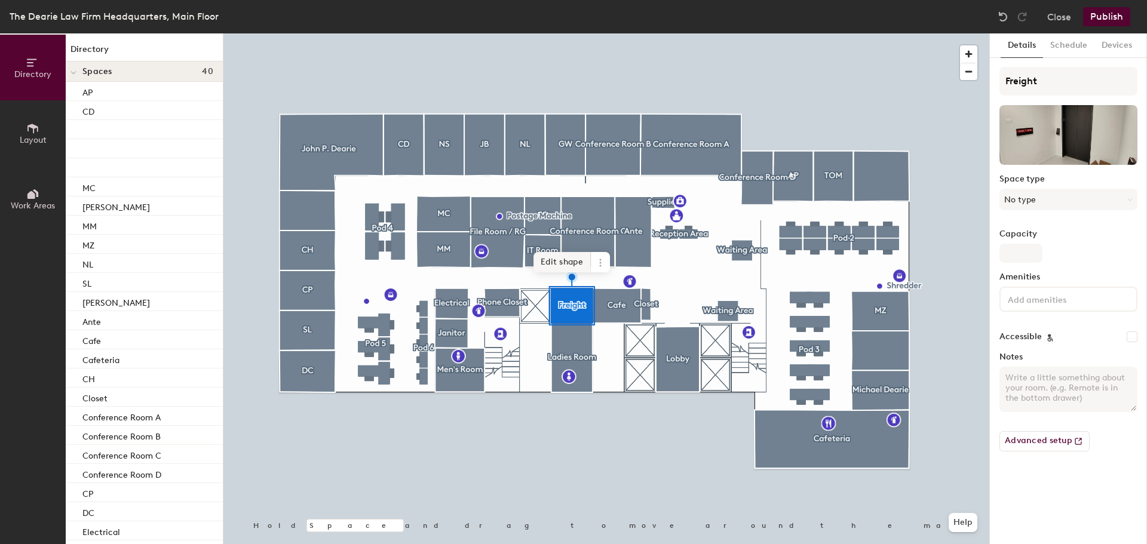
click at [693, 33] on div at bounding box center [607, 33] width 766 height 0
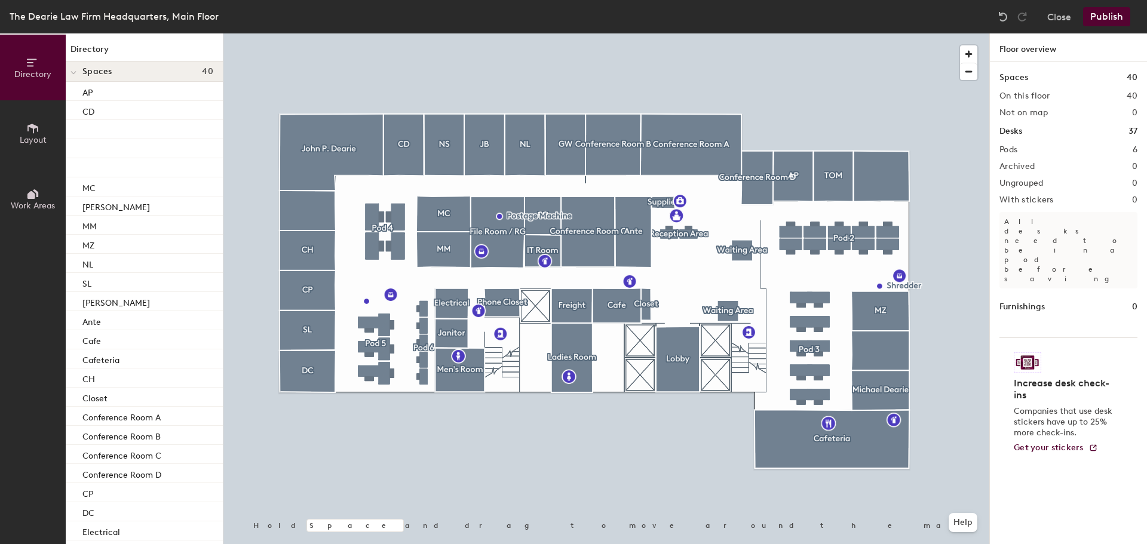
click at [548, 33] on div at bounding box center [607, 33] width 766 height 0
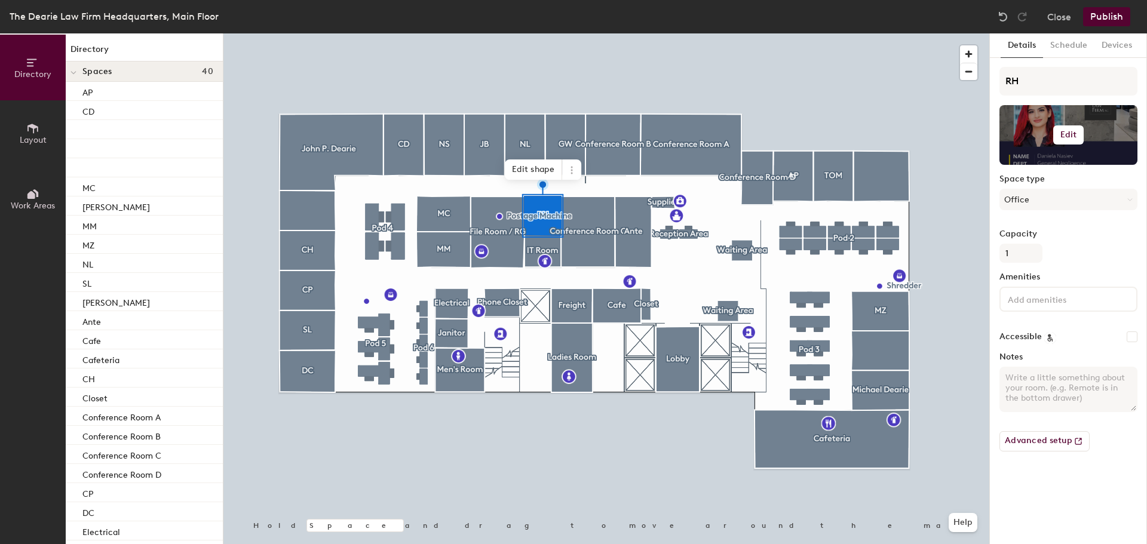
click at [1037, 145] on div at bounding box center [1069, 135] width 138 height 60
click at [1067, 132] on h6 "Edit" at bounding box center [1069, 135] width 17 height 10
click at [1031, 182] on span "Remove" at bounding box center [1069, 181] width 118 height 11
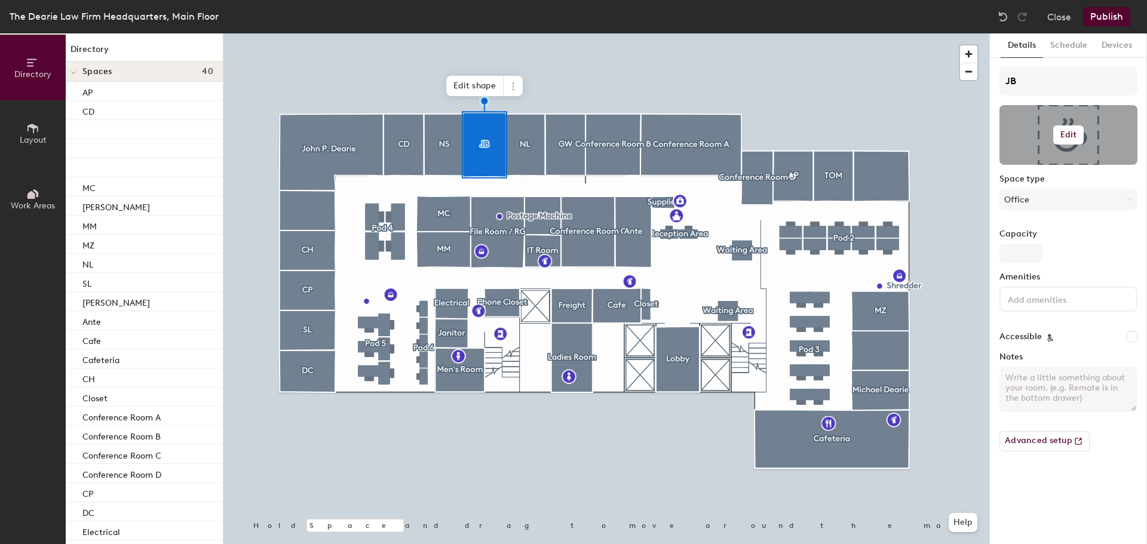
click at [1068, 133] on h6 "Edit" at bounding box center [1069, 135] width 17 height 10
click at [1046, 167] on input "file" at bounding box center [1078, 170] width 137 height 18
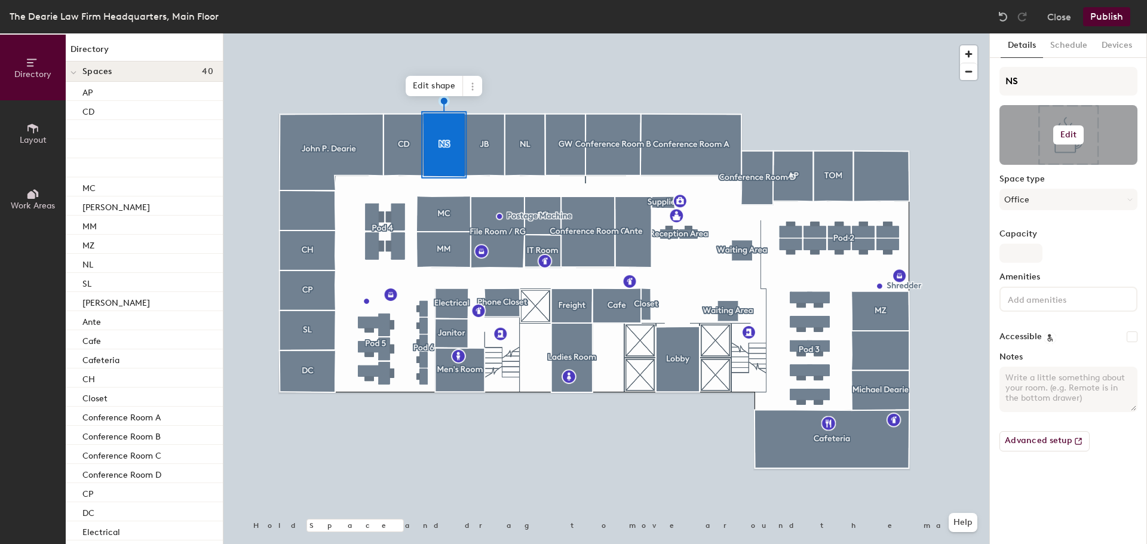
click at [1064, 136] on h6 "Edit" at bounding box center [1069, 135] width 17 height 10
click at [1059, 166] on input "file" at bounding box center [1078, 170] width 137 height 18
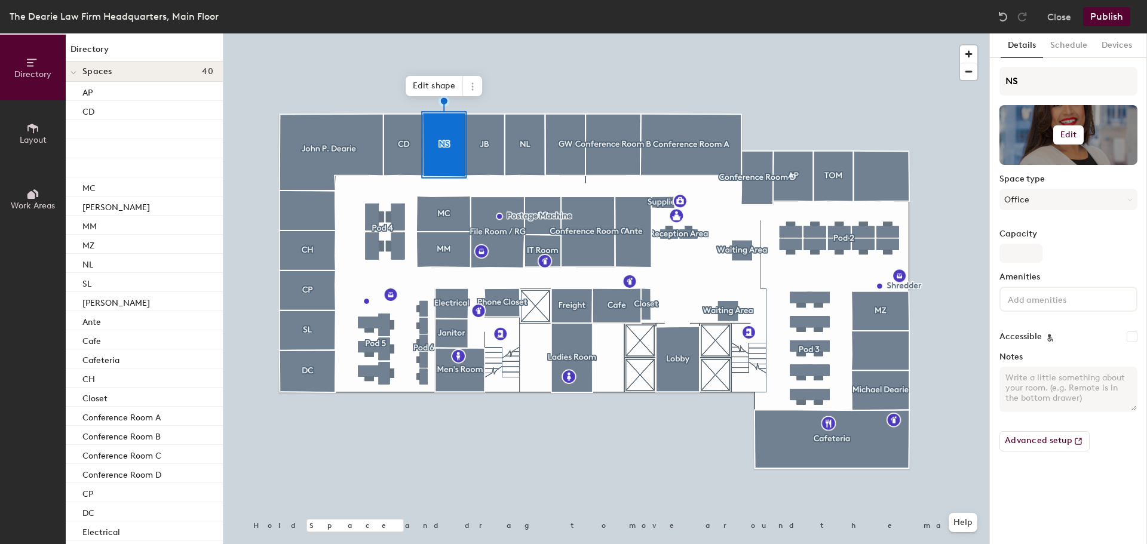
click at [1056, 139] on button "Edit" at bounding box center [1069, 134] width 31 height 19
click at [1049, 163] on input "file" at bounding box center [1078, 170] width 137 height 18
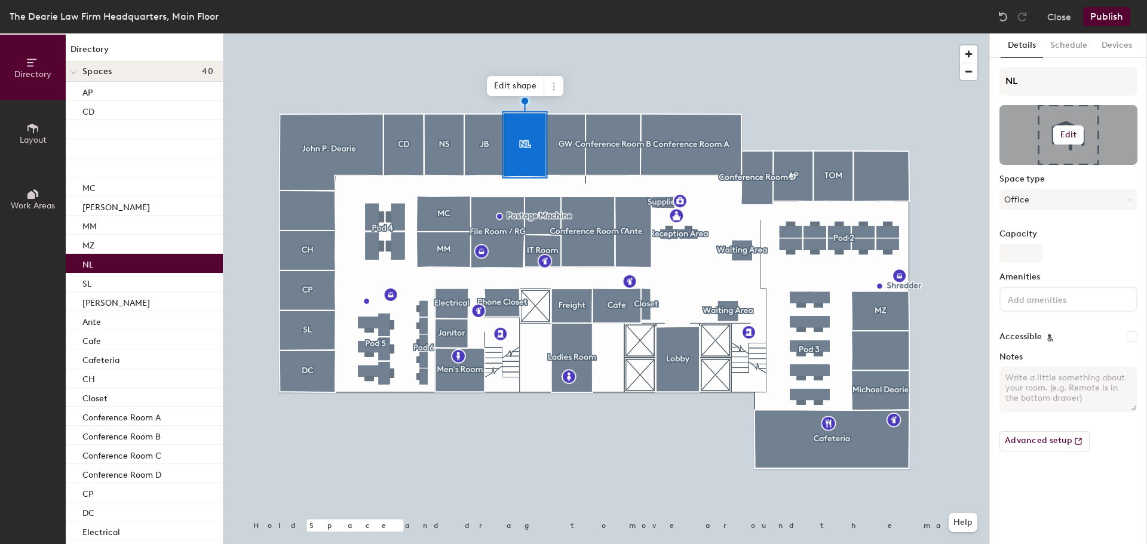
click at [1066, 134] on h6 "Edit" at bounding box center [1069, 135] width 17 height 10
click at [1035, 168] on input "file" at bounding box center [1078, 170] width 137 height 18
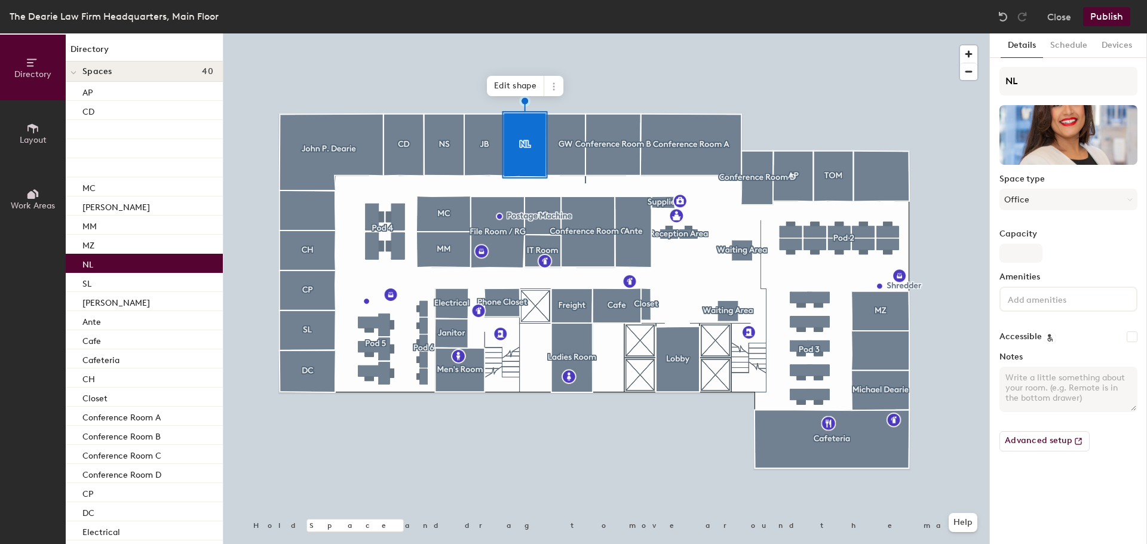
click at [1112, 17] on button "Publish" at bounding box center [1106, 16] width 47 height 19
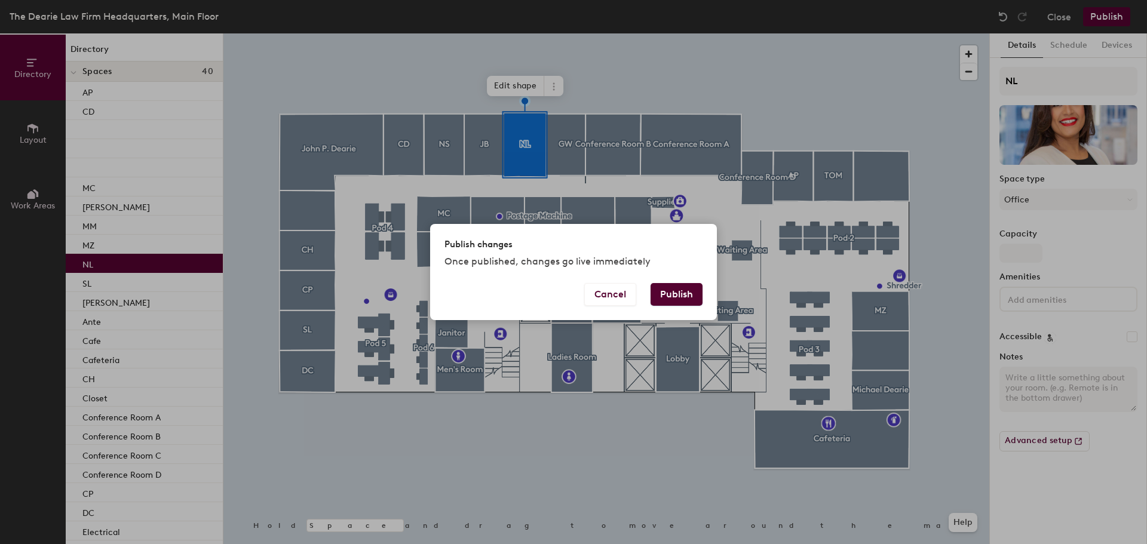
click at [683, 299] on button "Publish" at bounding box center [677, 294] width 52 height 23
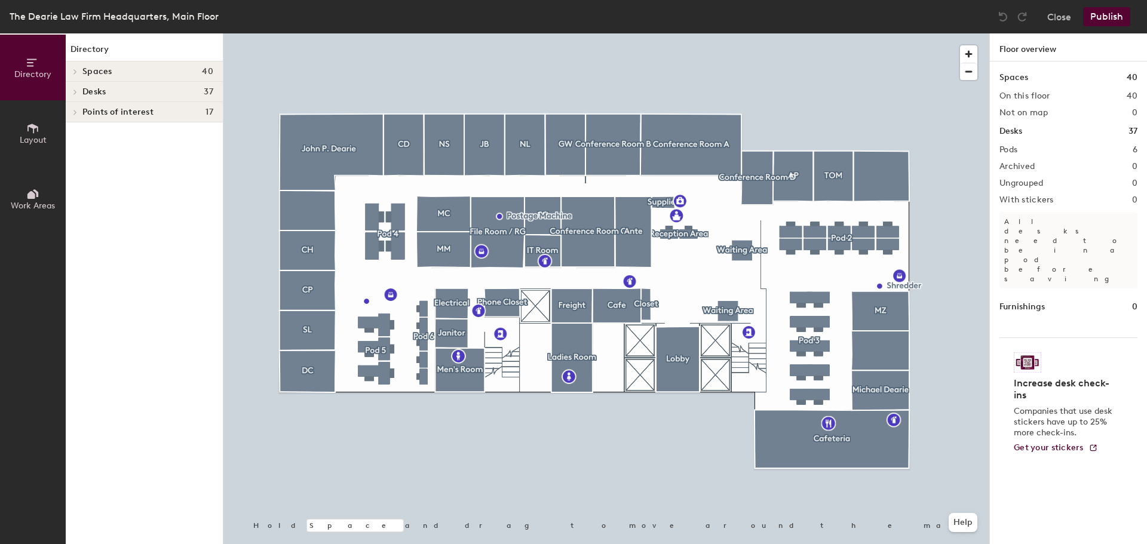
click at [564, 33] on div at bounding box center [607, 33] width 766 height 0
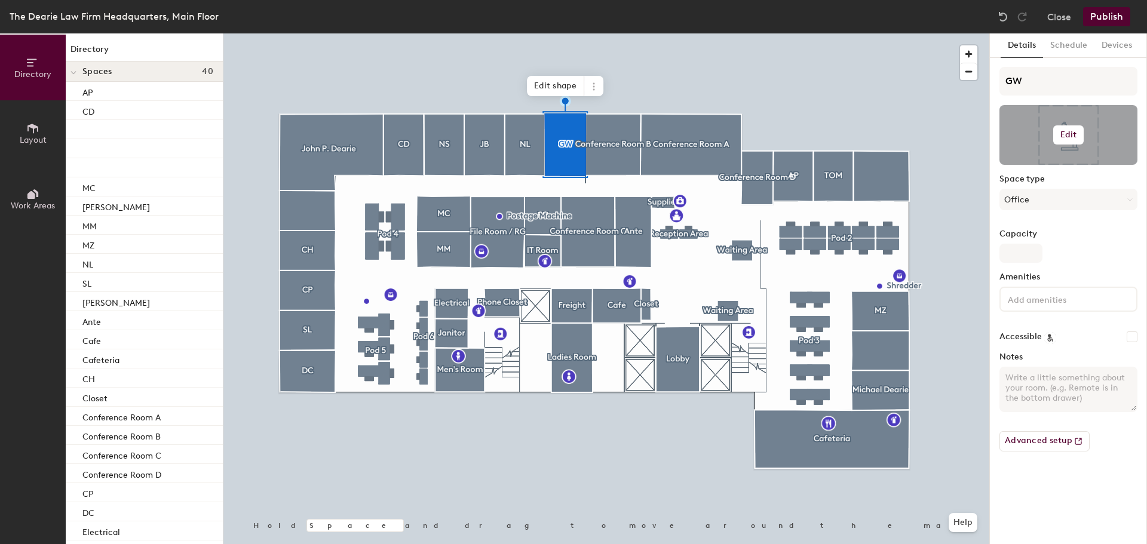
click at [1069, 133] on h6 "Edit" at bounding box center [1069, 135] width 17 height 10
click at [1049, 169] on input "file" at bounding box center [1078, 170] width 137 height 18
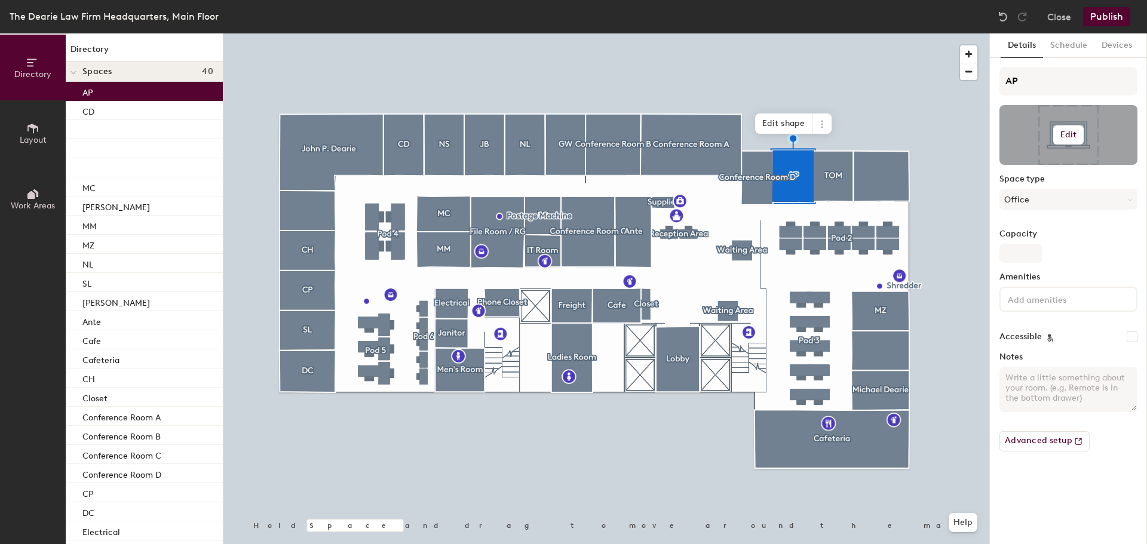
click at [1074, 135] on h6 "Edit" at bounding box center [1069, 135] width 17 height 10
click at [1034, 169] on input "file" at bounding box center [1078, 170] width 137 height 18
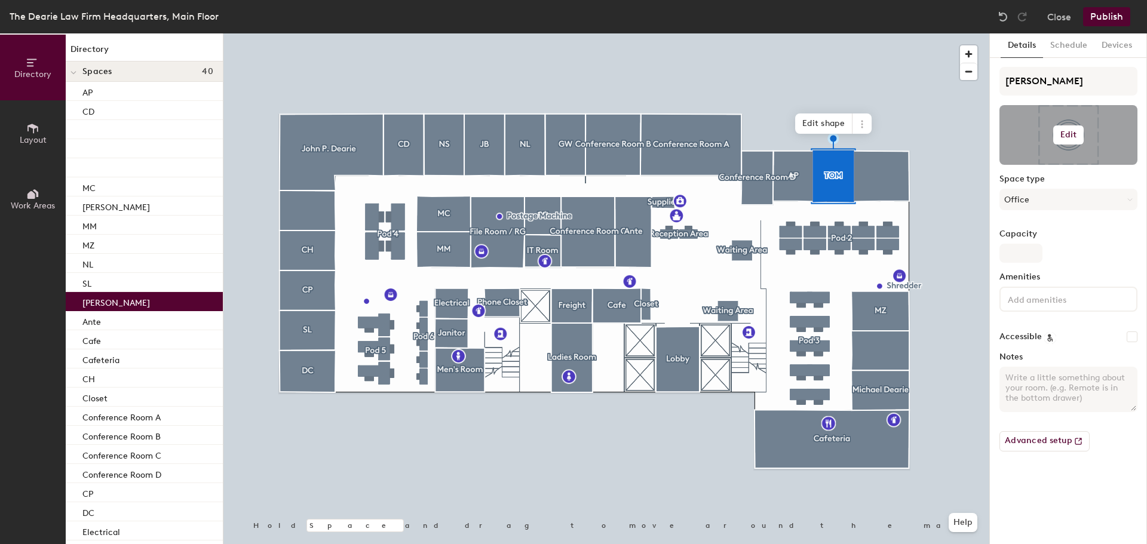
click at [1069, 137] on h6 "Edit" at bounding box center [1069, 135] width 17 height 10
click at [1045, 164] on input "file" at bounding box center [1078, 170] width 137 height 18
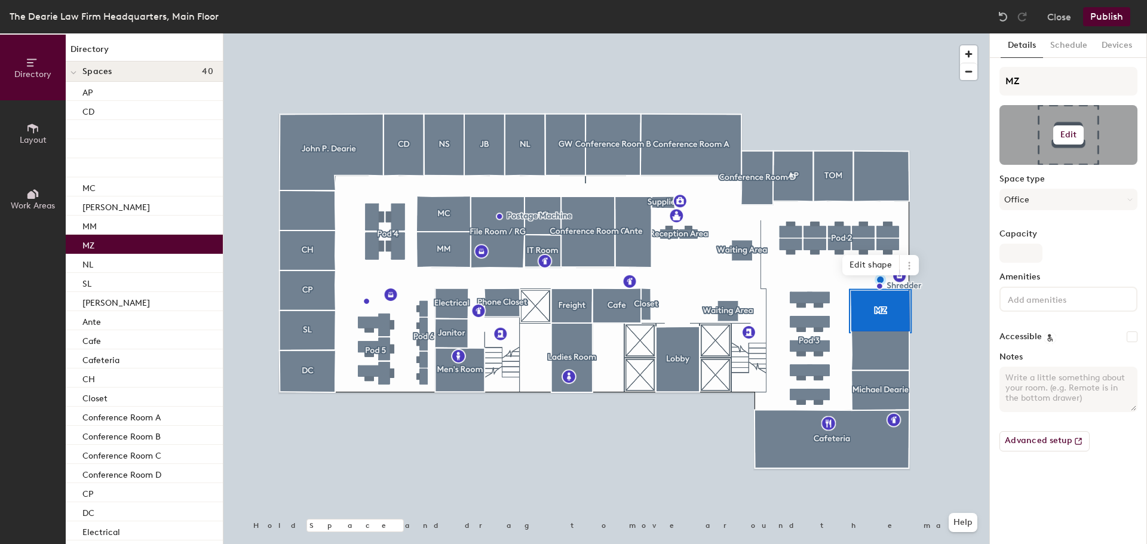
click at [1065, 133] on h6 "Edit" at bounding box center [1069, 135] width 17 height 10
click at [1048, 167] on input "file" at bounding box center [1078, 170] width 137 height 18
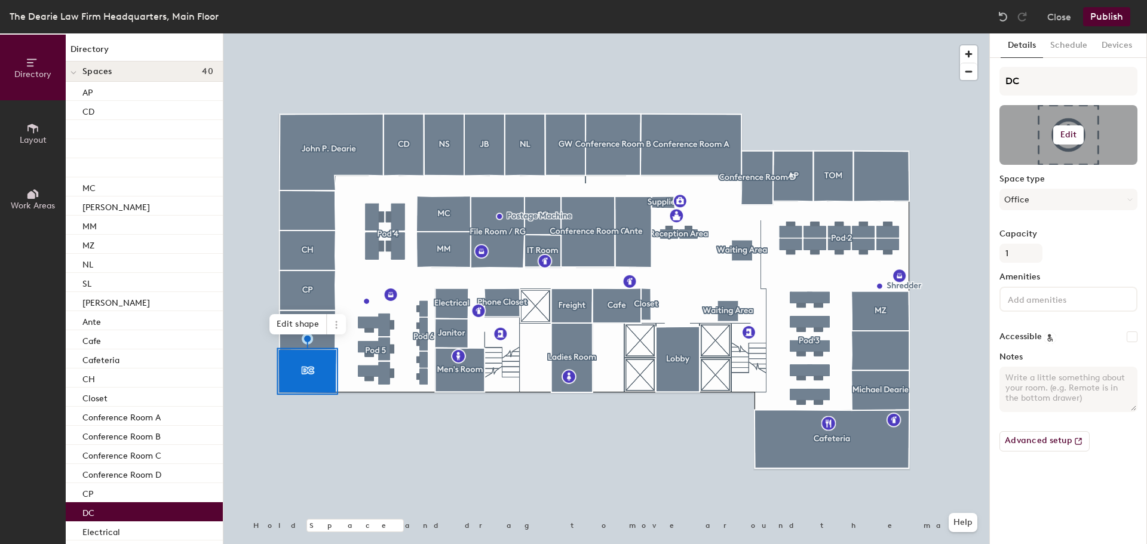
click at [1067, 135] on h6 "Edit" at bounding box center [1069, 135] width 17 height 10
click at [1035, 166] on input "file" at bounding box center [1078, 170] width 137 height 18
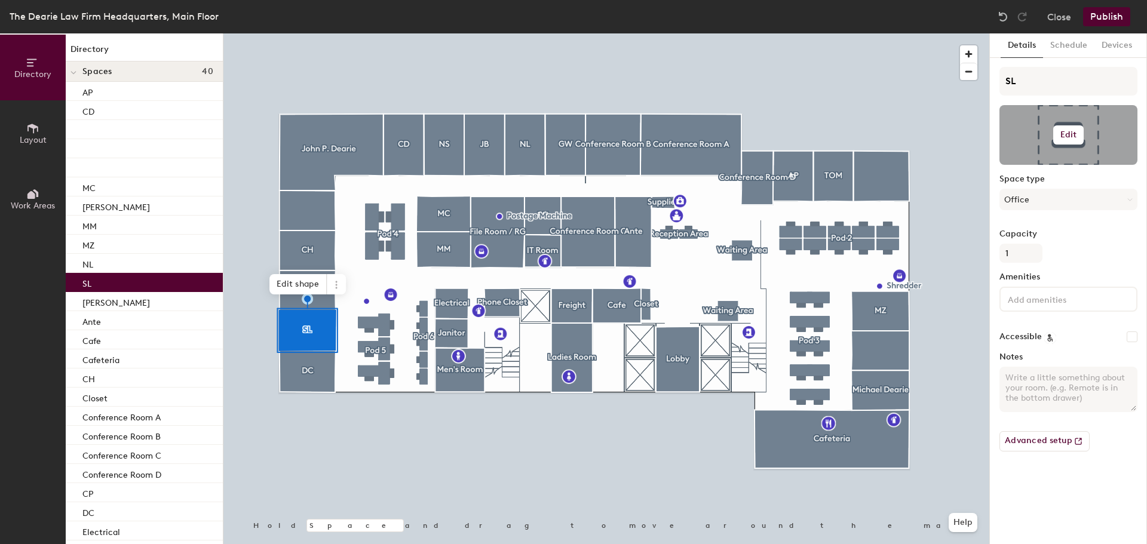
click at [1061, 142] on button "Edit" at bounding box center [1069, 134] width 31 height 19
click at [1063, 163] on input "file" at bounding box center [1078, 170] width 137 height 18
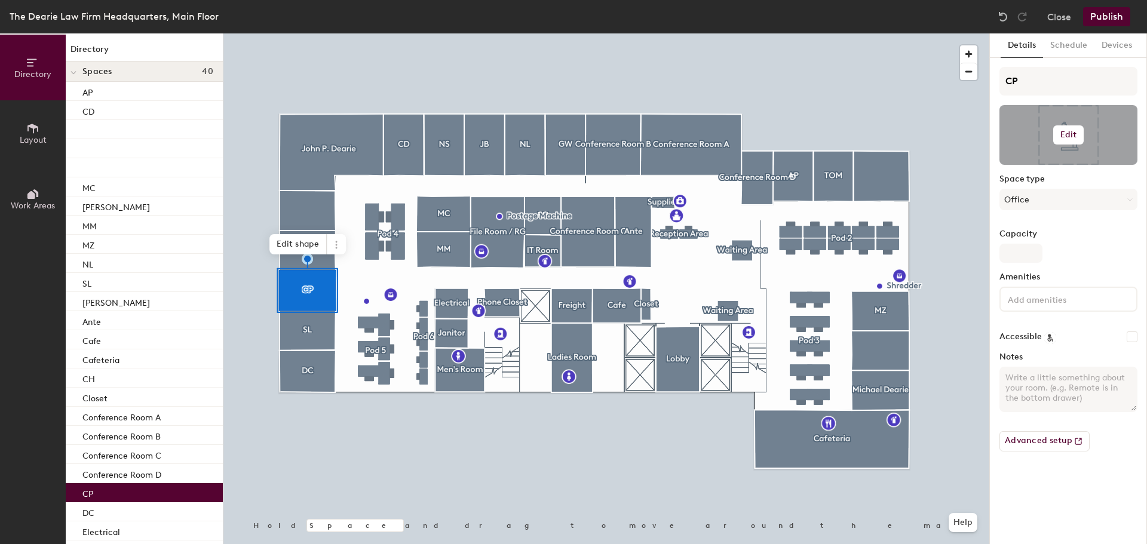
click at [1070, 136] on h6 "Edit" at bounding box center [1069, 135] width 17 height 10
click at [1058, 169] on input "file" at bounding box center [1078, 170] width 137 height 18
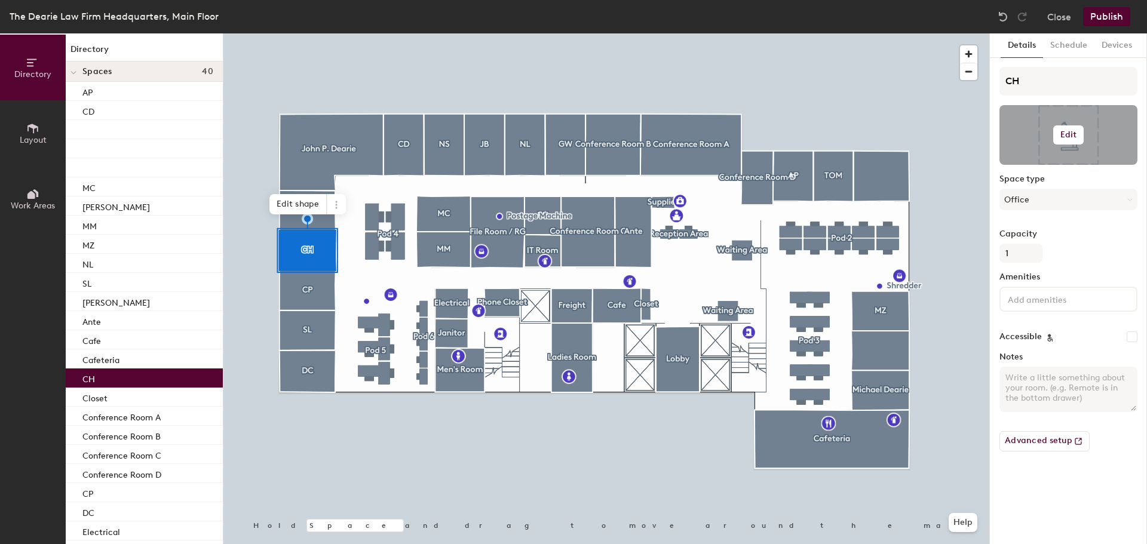
click at [1078, 138] on button "Edit" at bounding box center [1069, 134] width 31 height 19
click at [1060, 164] on input "file" at bounding box center [1078, 170] width 137 height 18
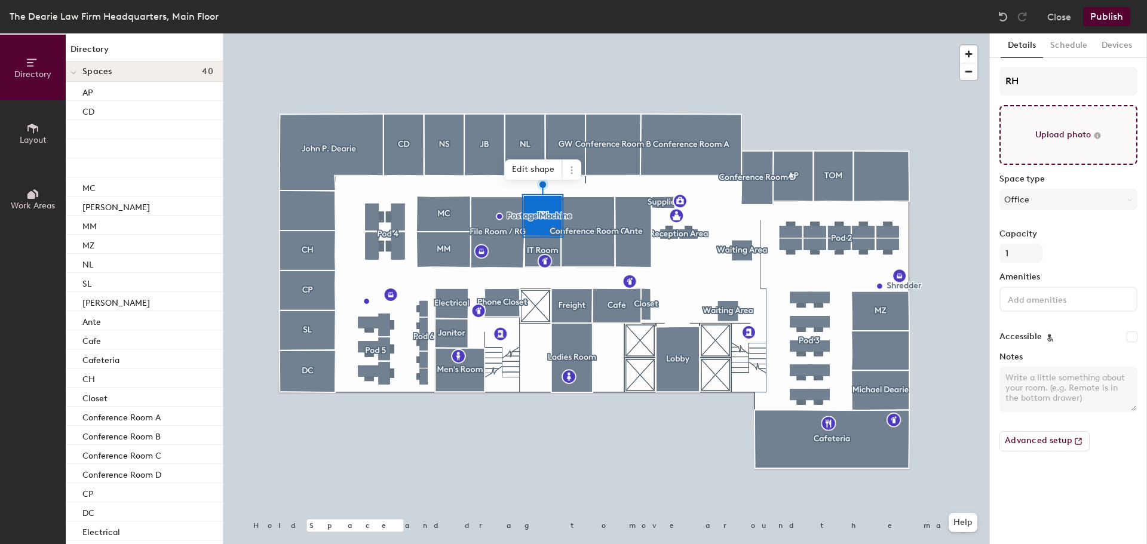
click at [1063, 137] on input "file" at bounding box center [1069, 135] width 138 height 60
type input "C:\fakepath\RonaldHicks.jpg"
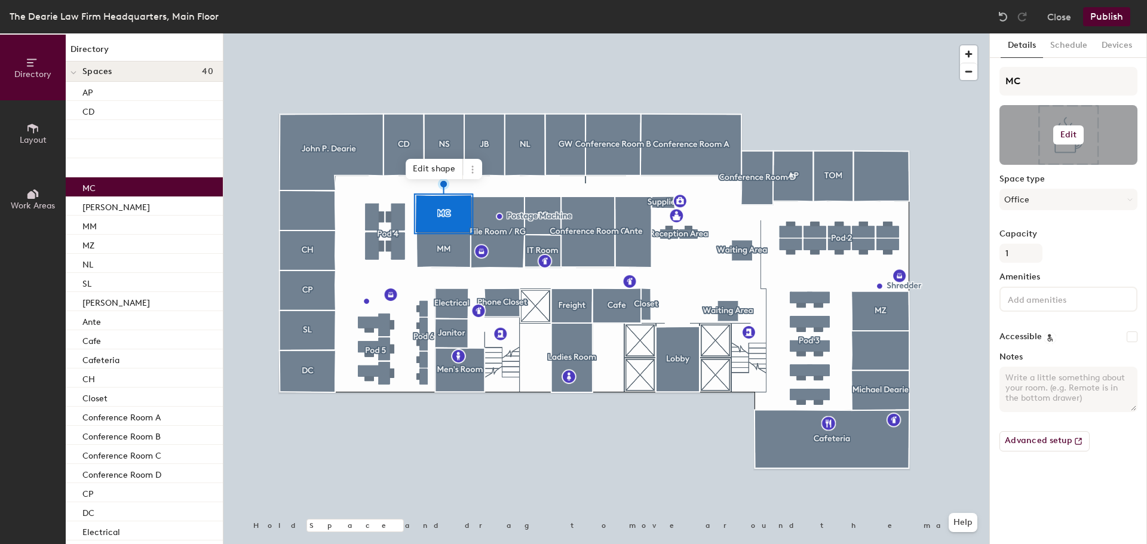
click at [1071, 136] on h6 "Edit" at bounding box center [1069, 135] width 17 height 10
click at [1035, 166] on input "file" at bounding box center [1078, 170] width 137 height 18
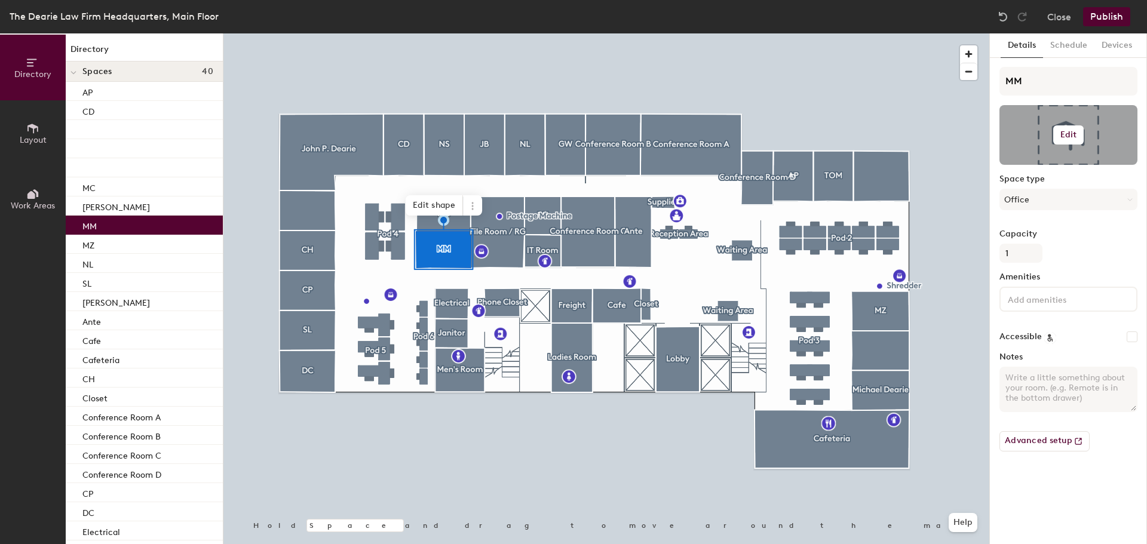
click at [1056, 140] on button "Edit" at bounding box center [1069, 134] width 31 height 19
click at [1030, 169] on input "file" at bounding box center [1078, 170] width 137 height 18
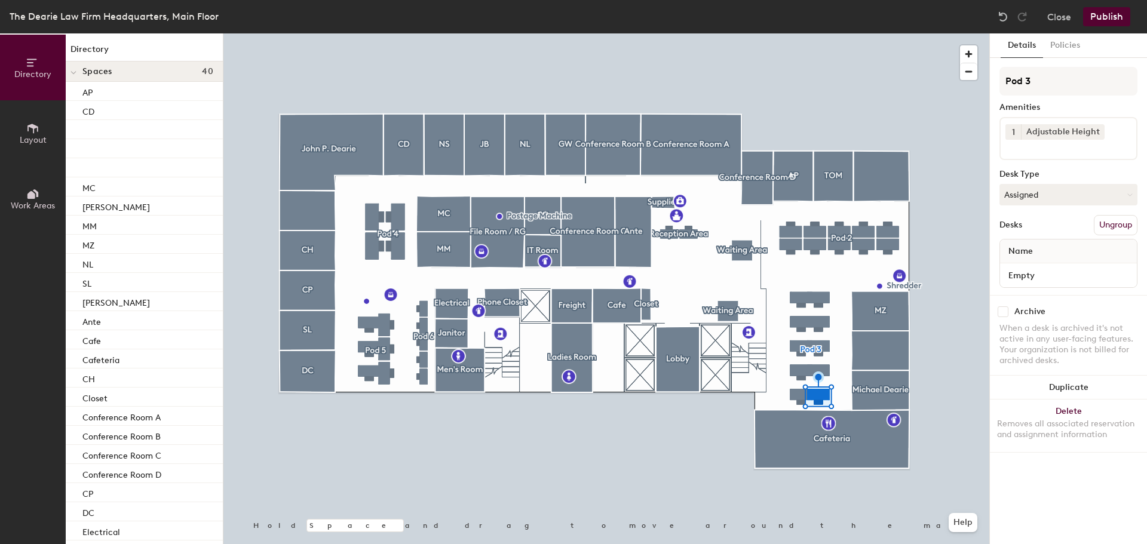
click at [1106, 20] on button "Publish" at bounding box center [1106, 16] width 47 height 19
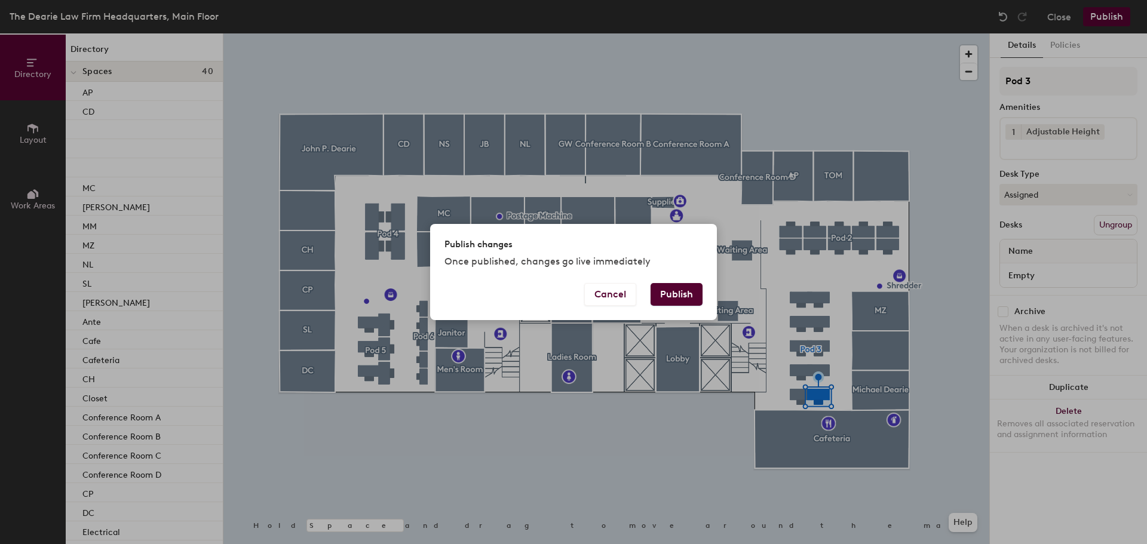
click at [679, 288] on button "Publish" at bounding box center [677, 294] width 52 height 23
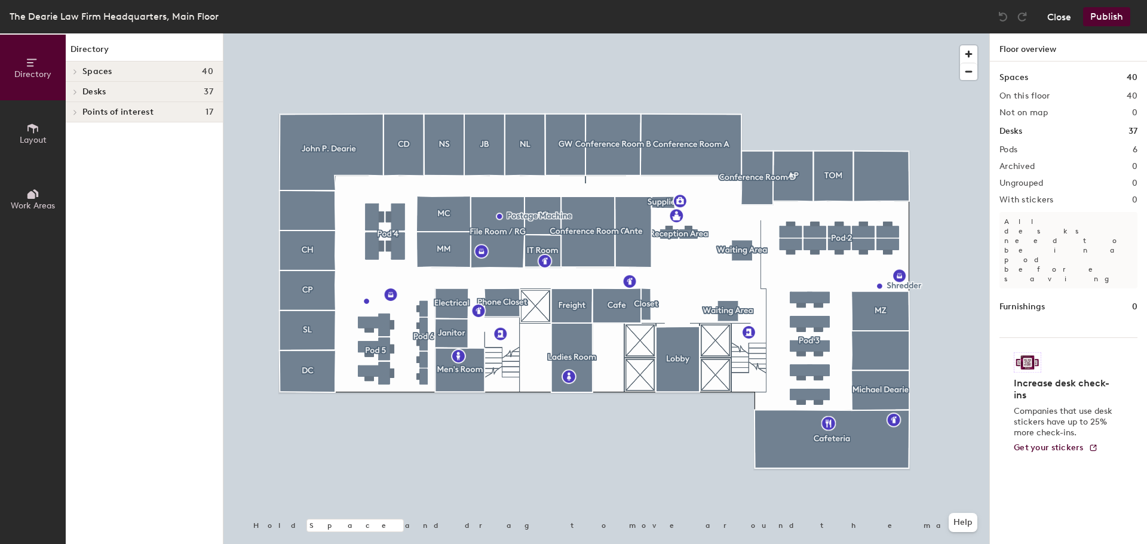
click at [1051, 14] on button "Close" at bounding box center [1060, 16] width 24 height 19
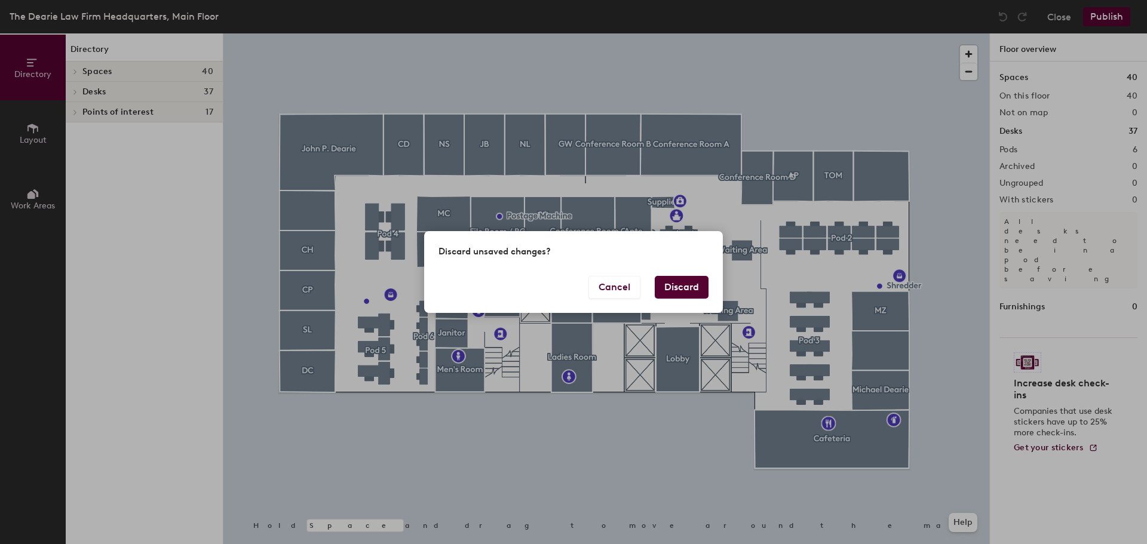
click at [678, 283] on button "Discard" at bounding box center [682, 287] width 54 height 23
